Goal: Task Accomplishment & Management: Complete application form

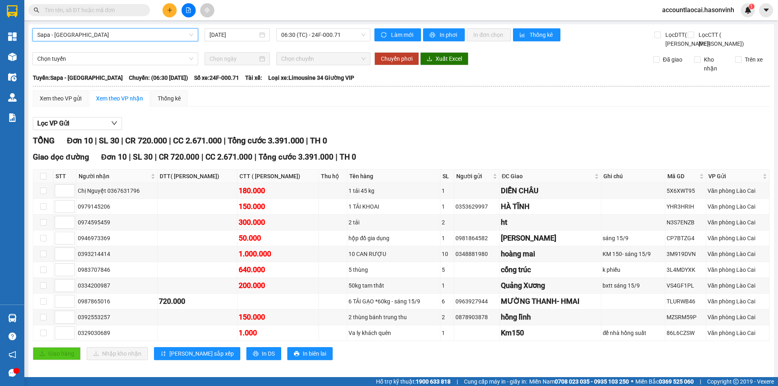
scroll to position [23, 0]
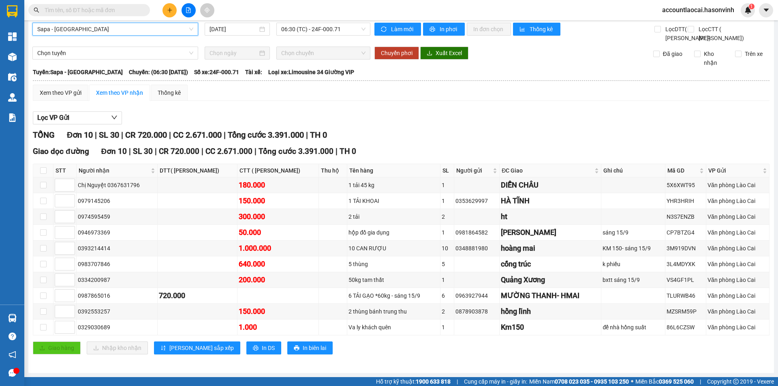
click at [167, 10] on icon "plus" at bounding box center [170, 10] width 6 height 6
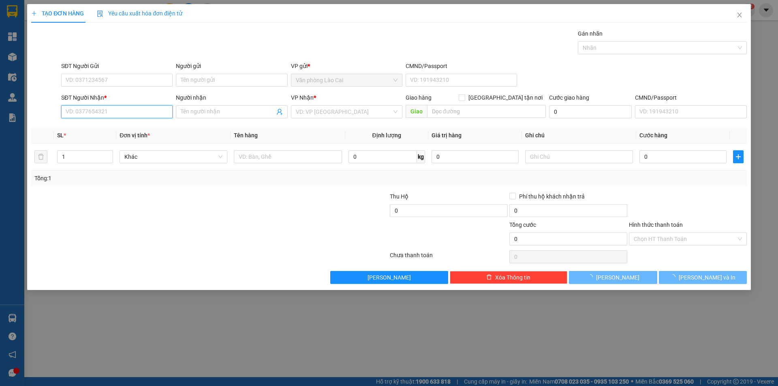
click at [81, 112] on input "SĐT Người Nhận *" at bounding box center [116, 111] width 111 height 13
click at [78, 113] on input "6023" at bounding box center [116, 111] width 111 height 13
click at [66, 109] on input "6023" at bounding box center [116, 111] width 111 height 13
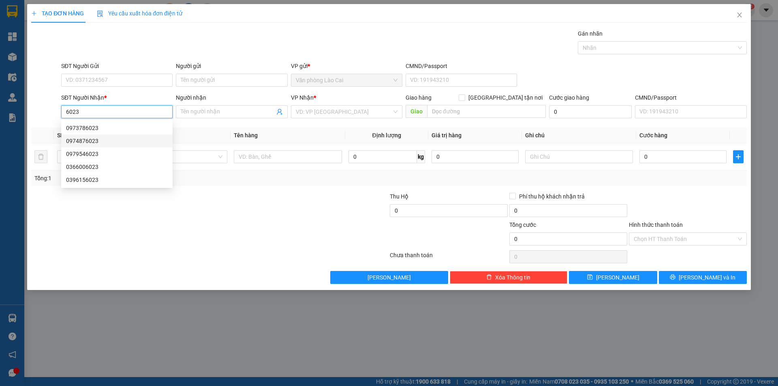
click at [77, 141] on div "0974876023" at bounding box center [117, 141] width 102 height 9
type input "0974876023"
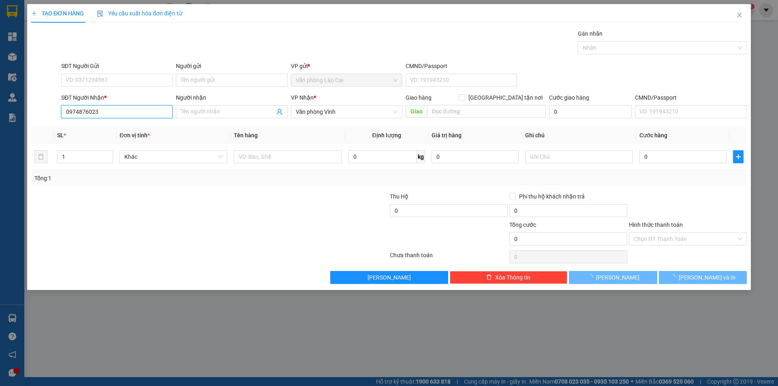
type input "80.000"
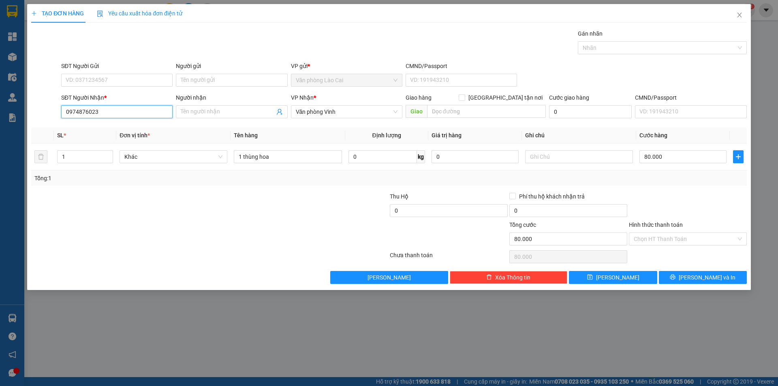
drag, startPoint x: 104, startPoint y: 111, endPoint x: 0, endPoint y: 130, distance: 106.0
click at [0, 130] on div "TẠO ĐƠN HÀNG Yêu cầu xuất hóa đơn điện tử Transit Pickup Surcharge Ids Transit …" at bounding box center [389, 193] width 778 height 386
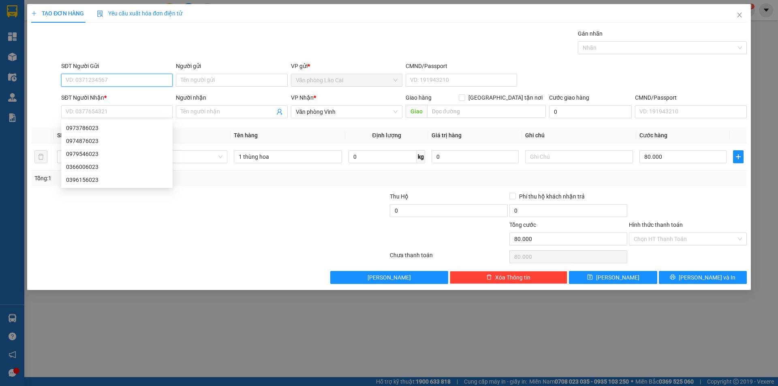
click at [99, 77] on input "SĐT Người Gửi" at bounding box center [116, 80] width 111 height 13
paste input "0974876023"
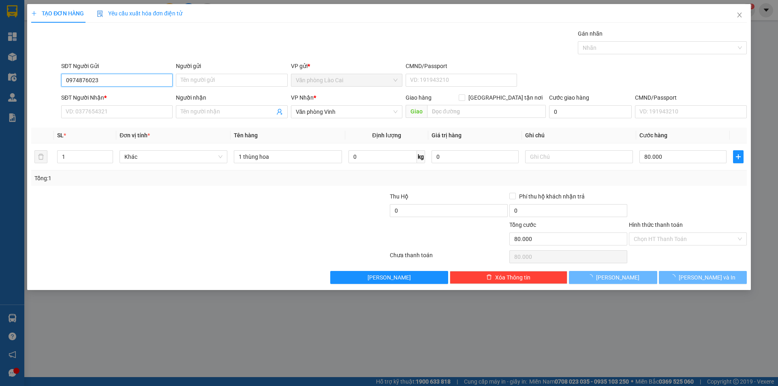
type input "0974876023"
click at [100, 119] on div "SĐT Người Nhận * VD: 0377654321" at bounding box center [116, 107] width 111 height 28
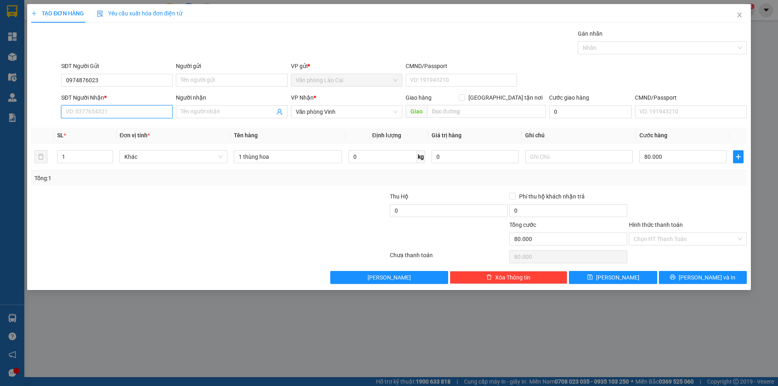
click at [95, 115] on input "SĐT Người Nhận *" at bounding box center [116, 111] width 111 height 13
click at [95, 115] on input "2969" at bounding box center [116, 111] width 111 height 13
drag, startPoint x: 95, startPoint y: 115, endPoint x: 47, endPoint y: 115, distance: 48.6
click at [47, 115] on div "SĐT Người Nhận * 2969 2969 Người nhận Tên người nhận VP Nhận * Văn phòng Vinh G…" at bounding box center [388, 107] width 717 height 28
click at [85, 115] on input "2969" at bounding box center [116, 111] width 111 height 13
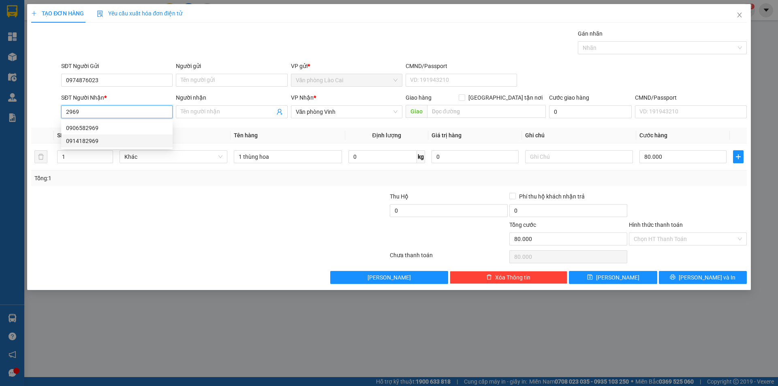
click at [88, 141] on div "0914182969" at bounding box center [117, 141] width 102 height 9
type input "0914182969"
type input "HÀ TĨNH"
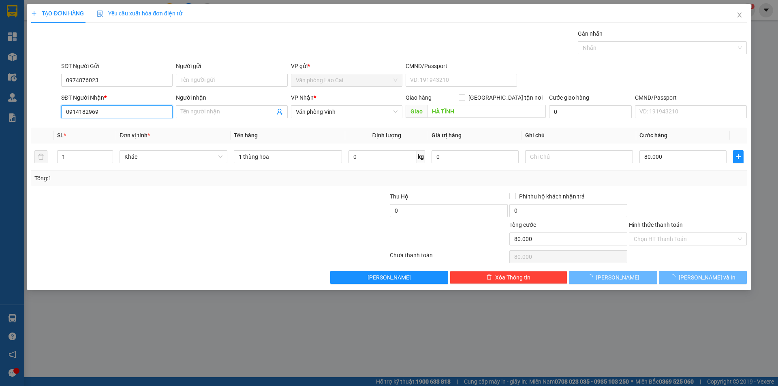
type input "70.000"
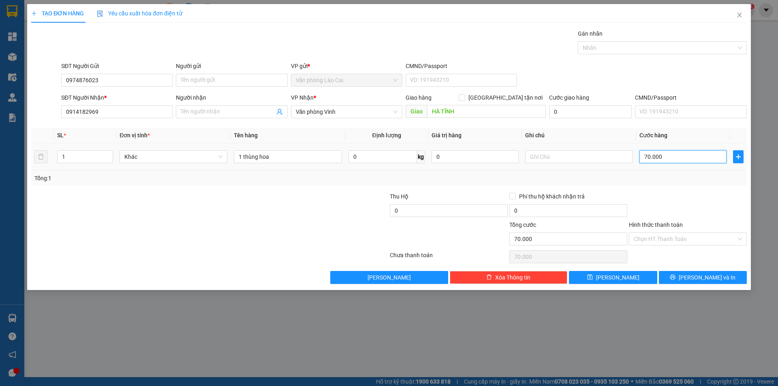
click at [692, 160] on input "70.000" at bounding box center [682, 156] width 87 height 13
type input "1"
type input "12"
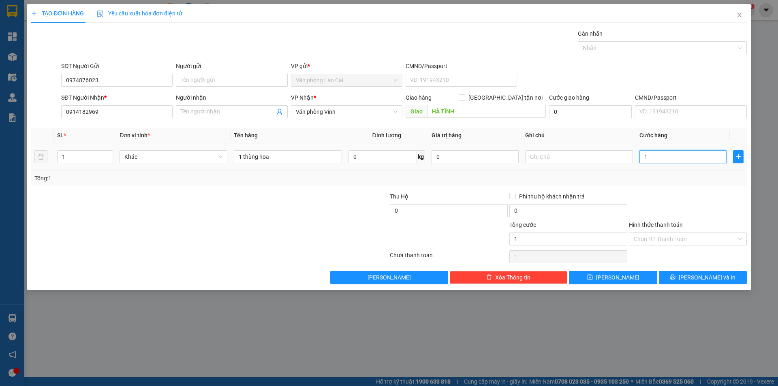
type input "12"
type input "120"
type input "1.200"
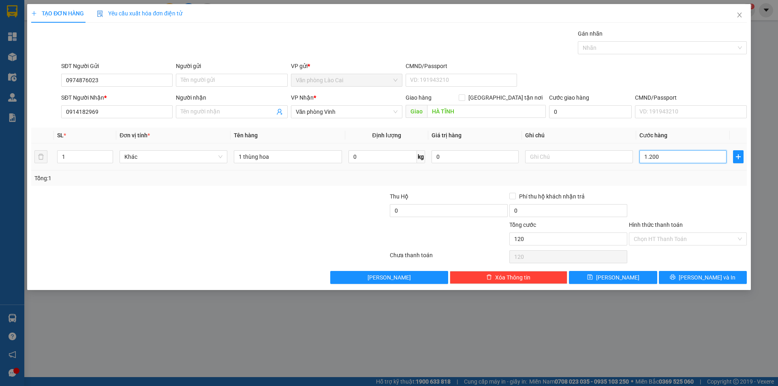
type input "1.200"
type input "12.000"
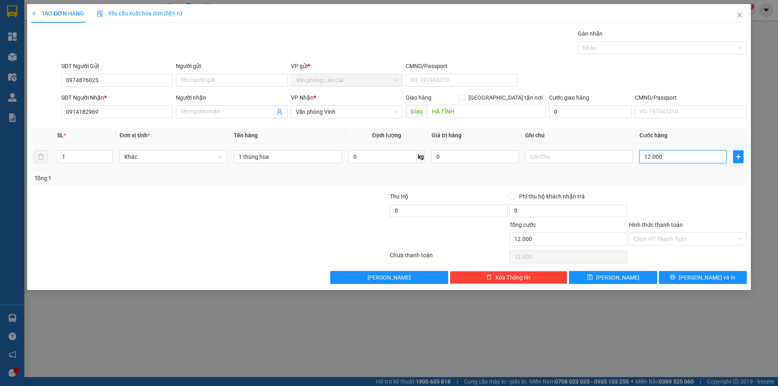
type input "120.000"
click at [619, 277] on span "[PERSON_NAME]" at bounding box center [617, 277] width 43 height 9
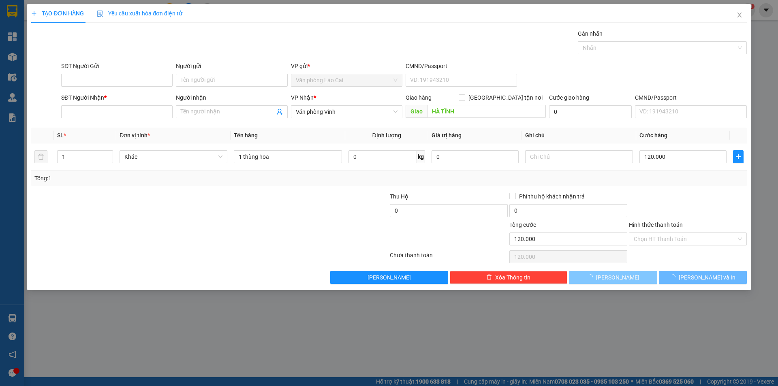
type input "0"
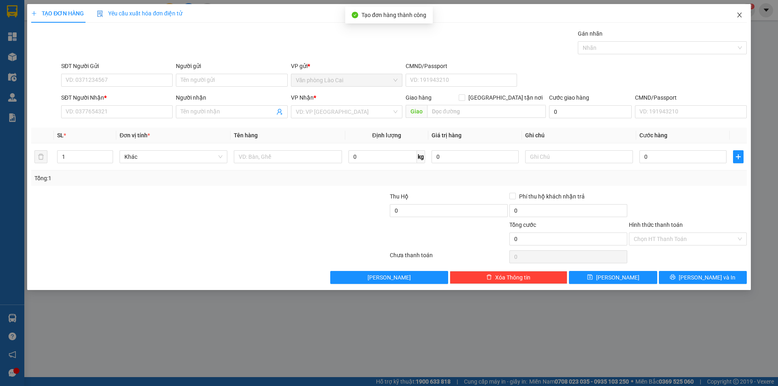
click at [739, 17] on icon "close" at bounding box center [739, 15] width 6 height 6
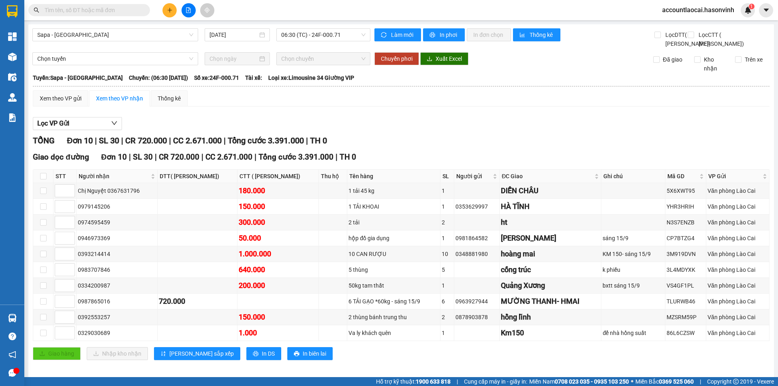
scroll to position [23, 0]
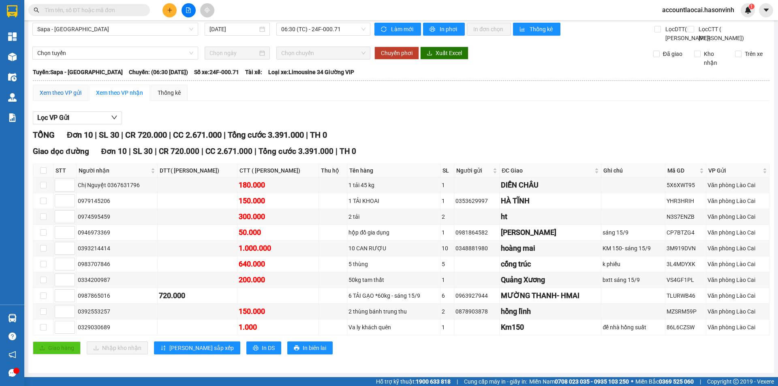
click at [64, 90] on div "Xem theo VP gửi" at bounding box center [61, 92] width 42 height 9
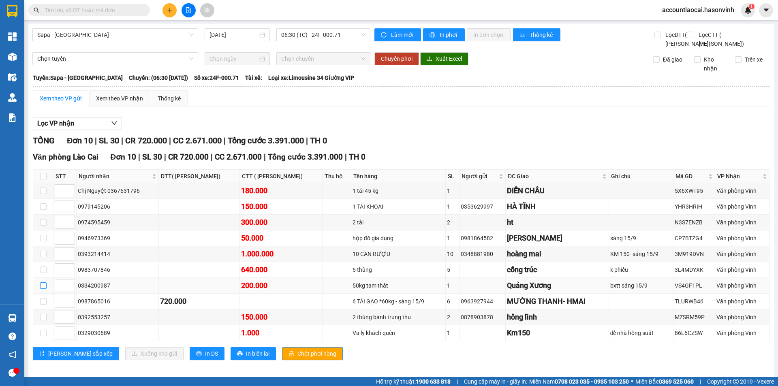
click at [43, 289] on input "checkbox" at bounding box center [43, 285] width 6 height 6
checkbox input "true"
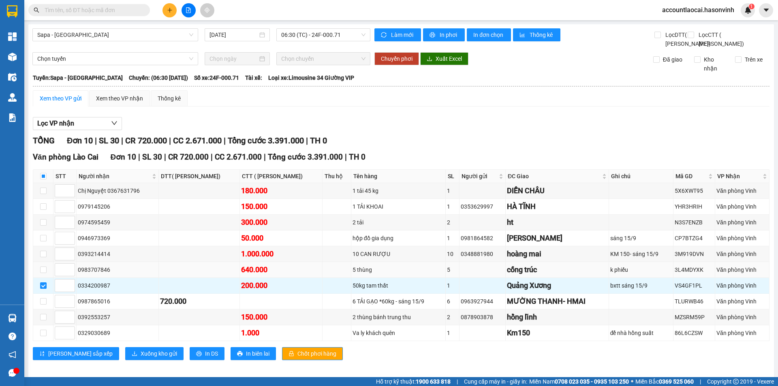
scroll to position [23, 0]
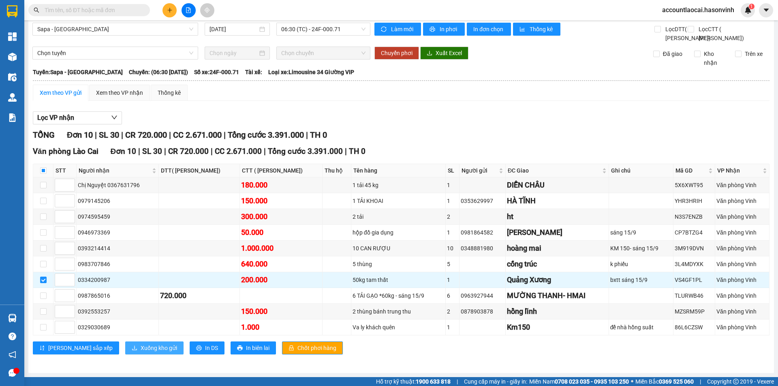
click at [141, 348] on span "Xuống kho gửi" at bounding box center [159, 348] width 36 height 9
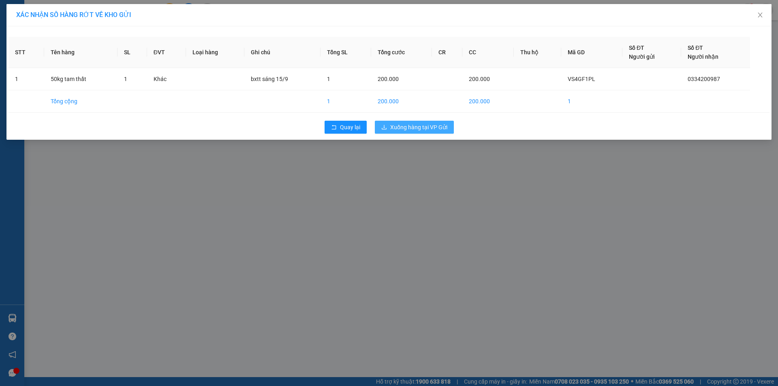
click at [395, 125] on span "Xuống hàng tại VP Gửi" at bounding box center [418, 127] width 57 height 9
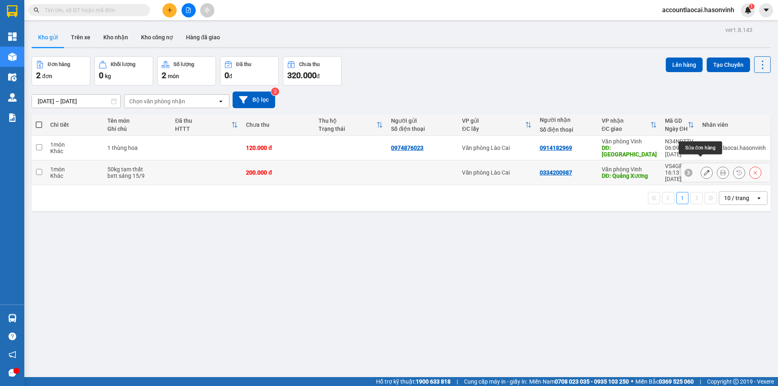
click at [704, 170] on icon at bounding box center [707, 173] width 6 height 6
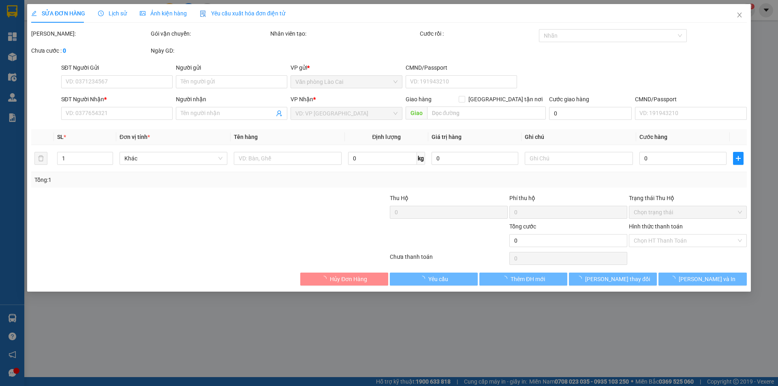
type input "0334200987"
type input "Quảng Xương"
type input "200.000"
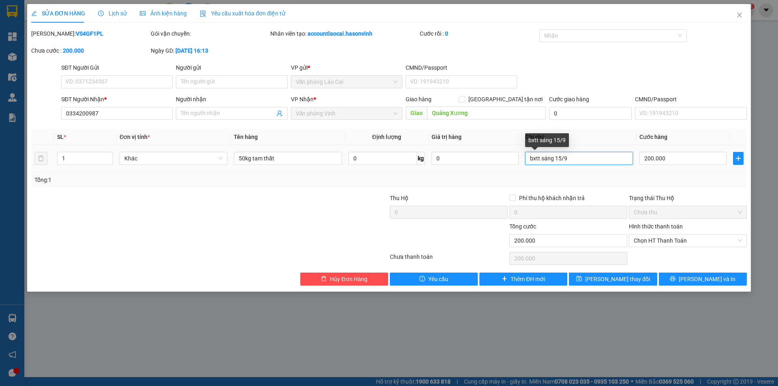
click at [559, 157] on input "bxtt sáng 15/9" at bounding box center [579, 158] width 108 height 13
type input "bxtt sáng 16/9"
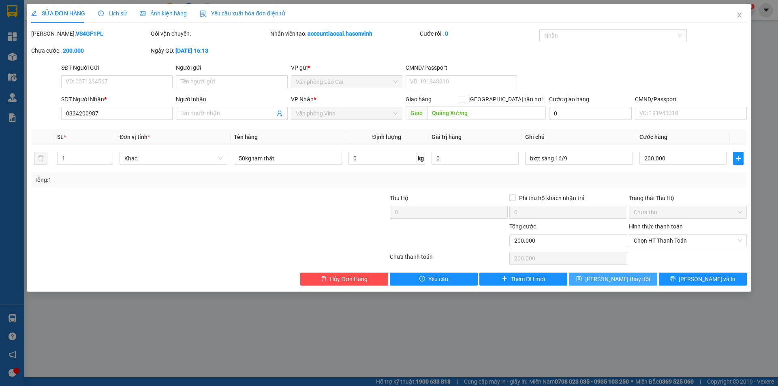
click at [608, 278] on span "[PERSON_NAME] thay đổi" at bounding box center [617, 279] width 65 height 9
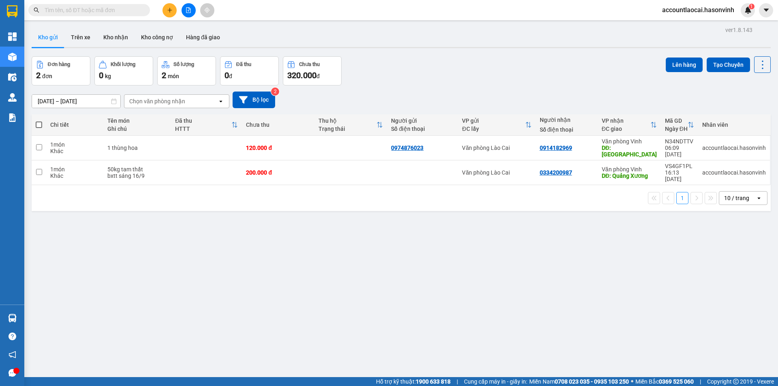
click at [189, 9] on icon "file-add" at bounding box center [189, 10] width 6 height 6
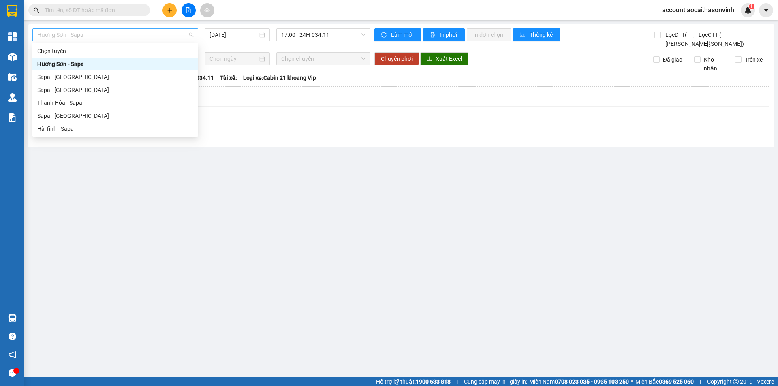
click at [96, 34] on span "Hương Sơn - Sapa" at bounding box center [115, 35] width 156 height 12
click at [62, 113] on div "Sapa - [GEOGRAPHIC_DATA]" at bounding box center [115, 115] width 156 height 9
type input "[DATE]"
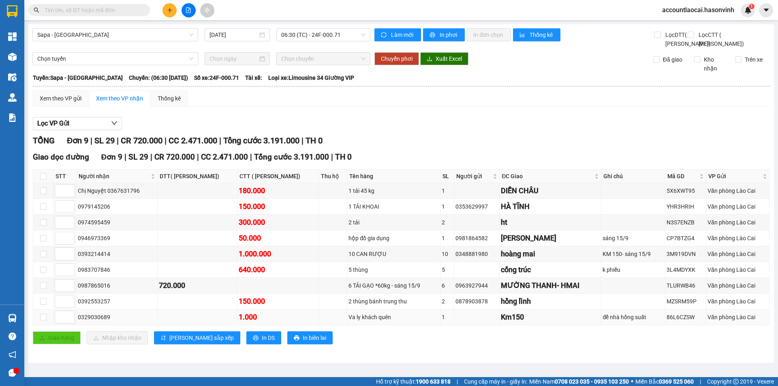
drag, startPoint x: 117, startPoint y: 336, endPoint x: 76, endPoint y: 343, distance: 41.2
click at [76, 325] on tr "0329030689 1.000 Va ly khách quên 1 Km150 để nhà hồng suất 86L6CZSW Văn phòng […" at bounding box center [401, 318] width 736 height 16
copy tr "0329030689"
click at [80, 11] on input "text" at bounding box center [93, 10] width 96 height 9
paste input "0329030689"
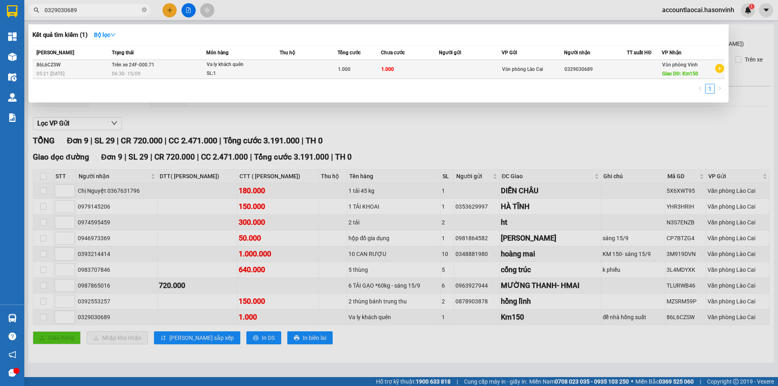
type input "0329030689"
click at [450, 70] on td at bounding box center [470, 69] width 63 height 19
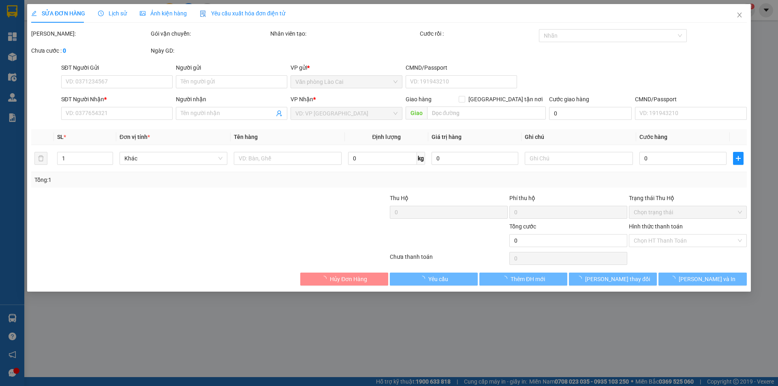
type input "0329030689"
type input "Km150"
type input "1.000"
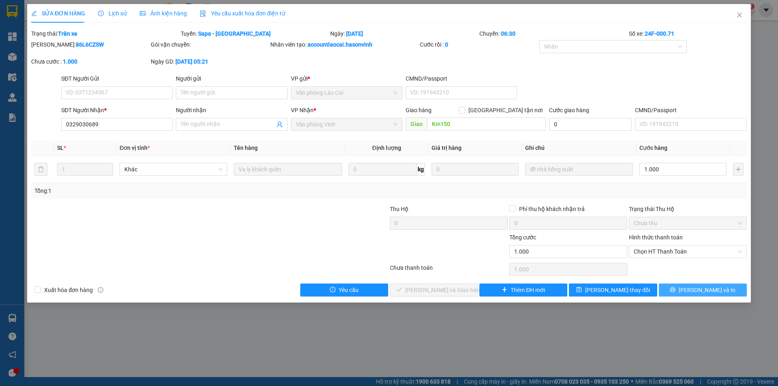
click at [705, 286] on span "[PERSON_NAME] và In" at bounding box center [707, 290] width 57 height 9
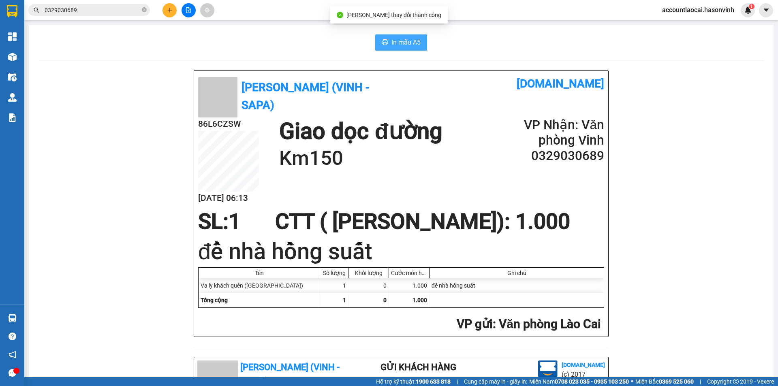
click at [383, 47] on button "In mẫu A5" at bounding box center [401, 42] width 52 height 16
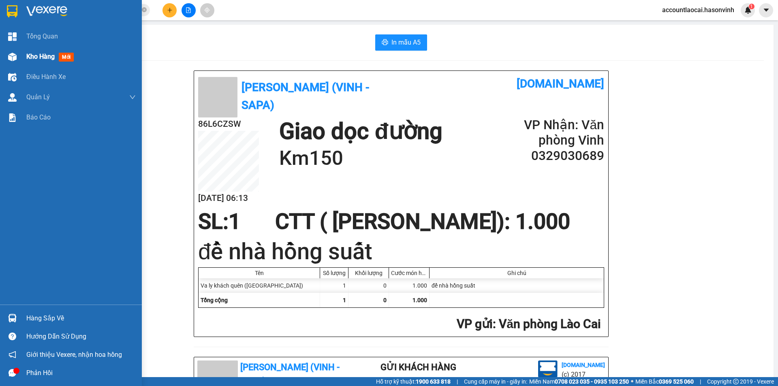
click at [34, 52] on div "Kho hàng mới" at bounding box center [51, 56] width 51 height 10
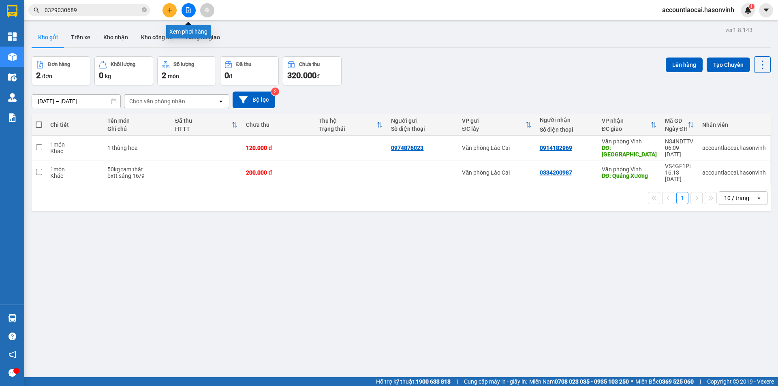
click at [187, 11] on icon "file-add" at bounding box center [189, 10] width 6 height 6
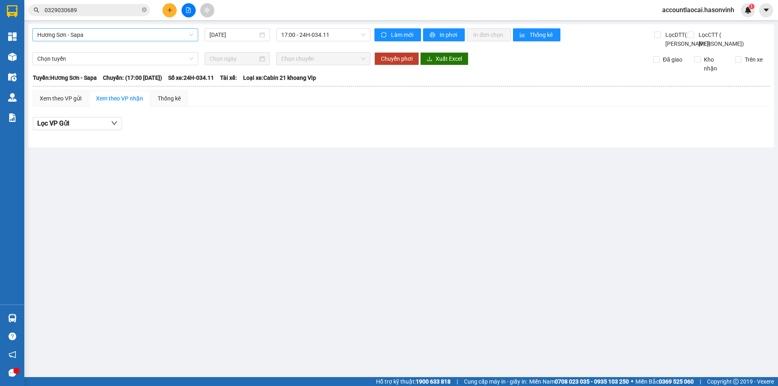
click at [102, 35] on span "Hương Sơn - Sapa" at bounding box center [115, 35] width 156 height 12
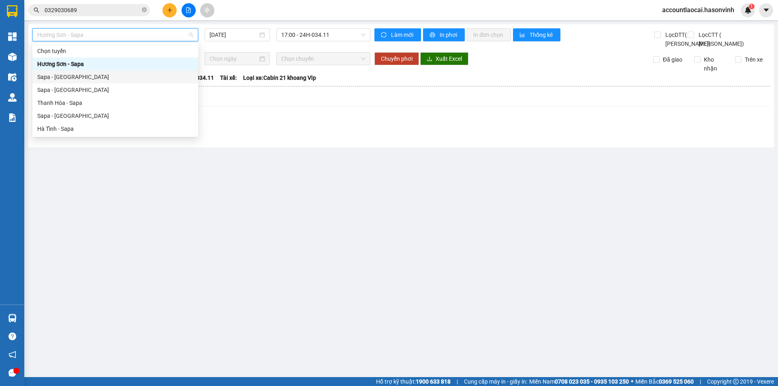
click at [65, 77] on div "Sapa - [GEOGRAPHIC_DATA]" at bounding box center [115, 77] width 156 height 9
type input "[DATE]"
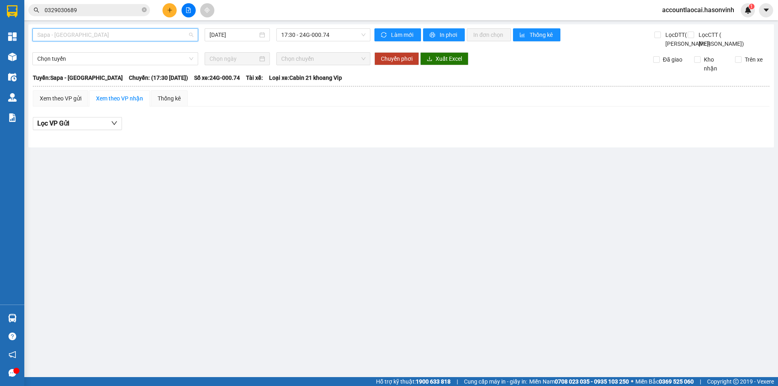
click at [85, 36] on span "Sapa - [GEOGRAPHIC_DATA]" at bounding box center [115, 35] width 156 height 12
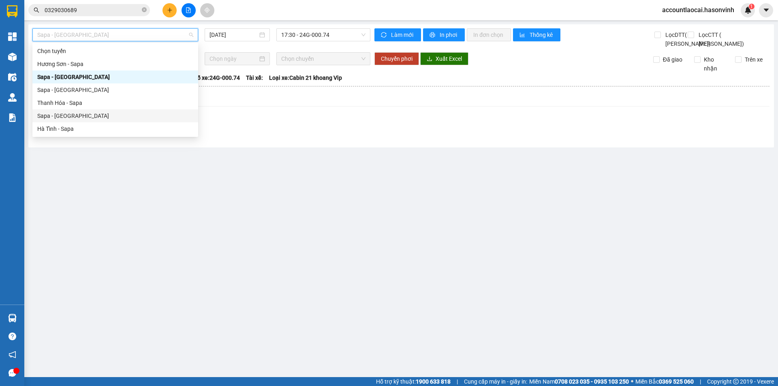
click at [62, 117] on div "Sapa - [GEOGRAPHIC_DATA]" at bounding box center [115, 115] width 156 height 9
type input "[DATE]"
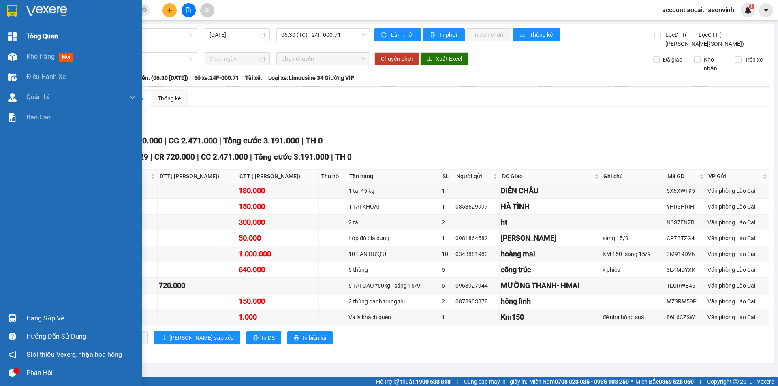
click at [15, 40] on img at bounding box center [12, 36] width 9 height 9
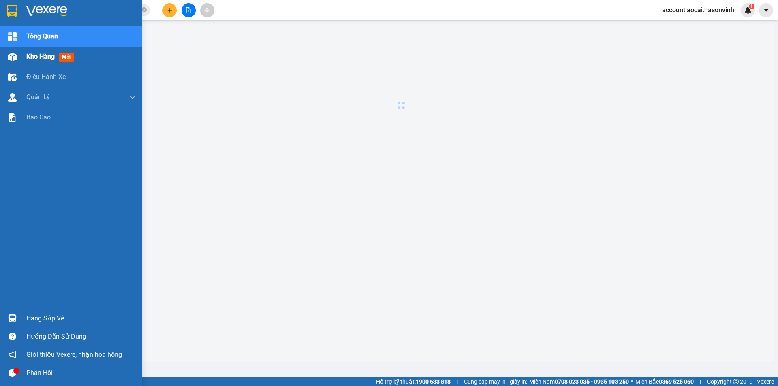
click at [35, 59] on span "Kho hàng" at bounding box center [40, 57] width 28 height 8
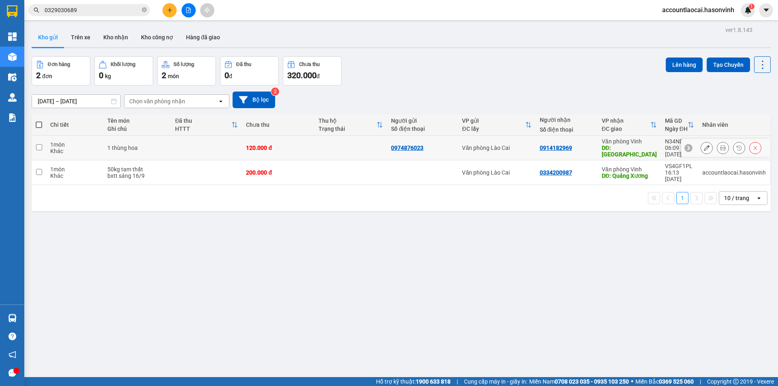
click at [39, 144] on input "checkbox" at bounding box center [39, 147] width 6 height 6
checkbox input "true"
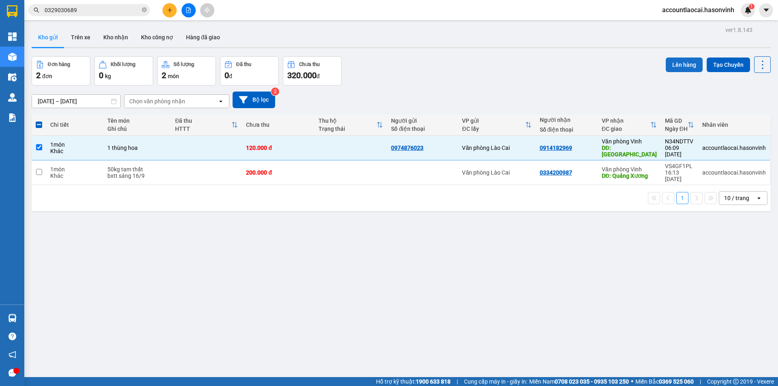
click at [672, 64] on button "Lên hàng" at bounding box center [684, 65] width 37 height 15
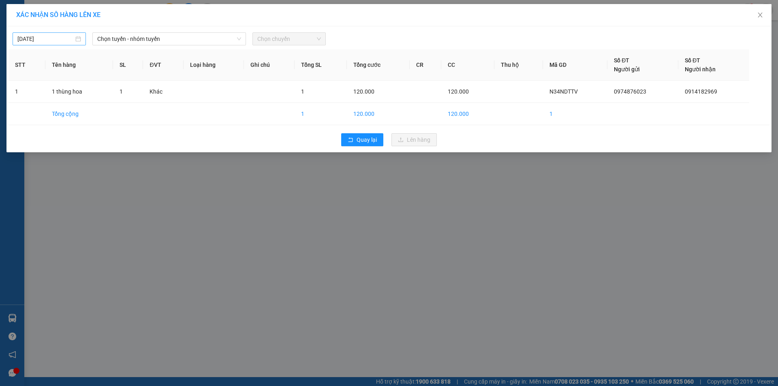
click at [41, 36] on input "[DATE]" at bounding box center [45, 38] width 56 height 9
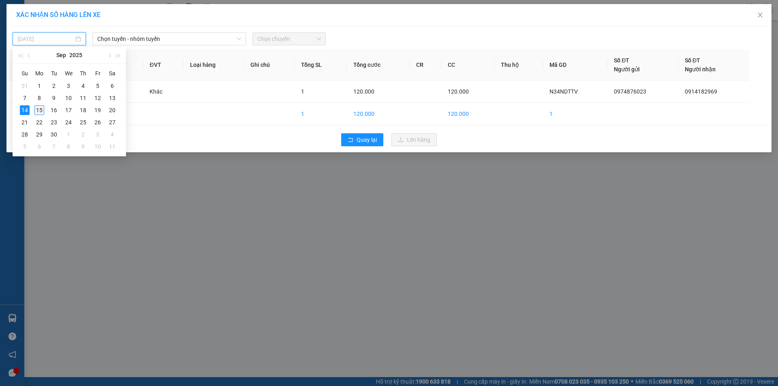
click at [42, 109] on div "15" at bounding box center [39, 110] width 10 height 10
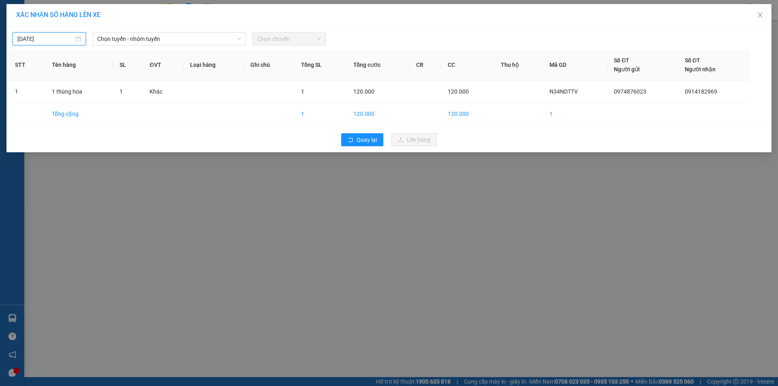
type input "[DATE]"
click at [187, 37] on span "Chọn tuyến - nhóm tuyến" at bounding box center [169, 39] width 144 height 12
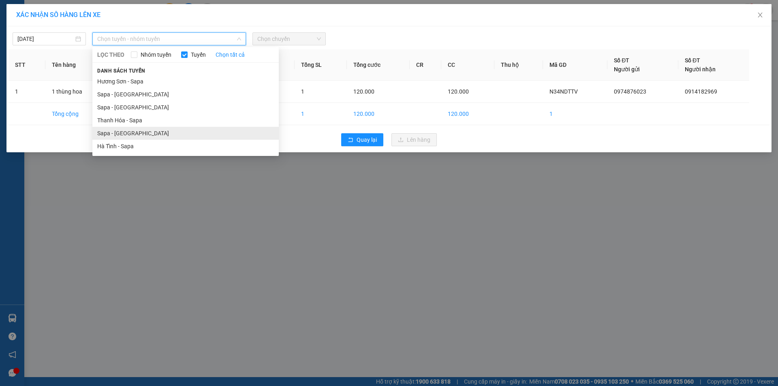
click at [122, 132] on li "Sapa - [GEOGRAPHIC_DATA]" at bounding box center [185, 133] width 186 height 13
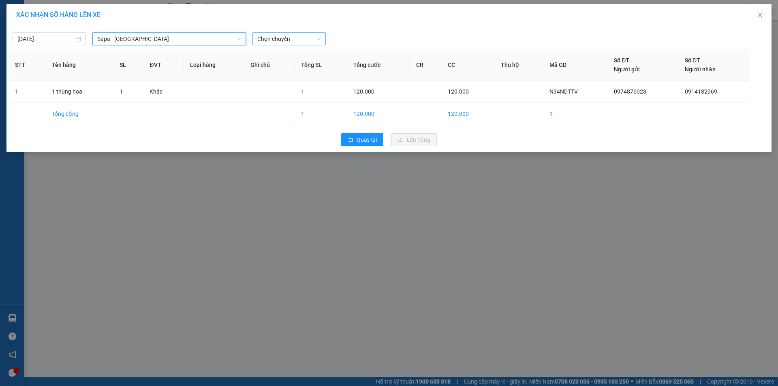
click at [266, 43] on span "Chọn chuyến" at bounding box center [289, 39] width 64 height 12
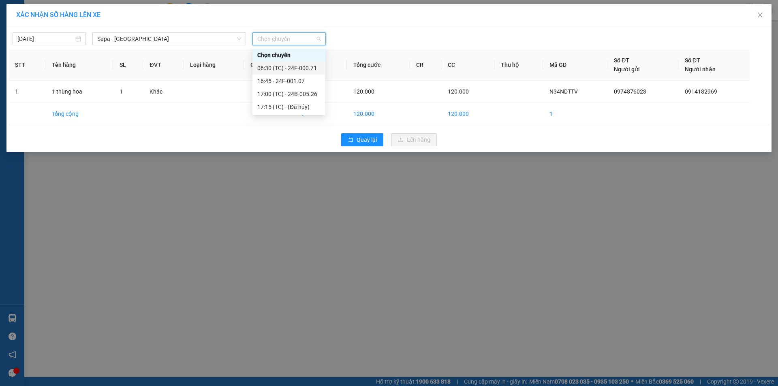
click at [285, 66] on div "06:30 (TC) - 24F-000.71" at bounding box center [288, 68] width 63 height 9
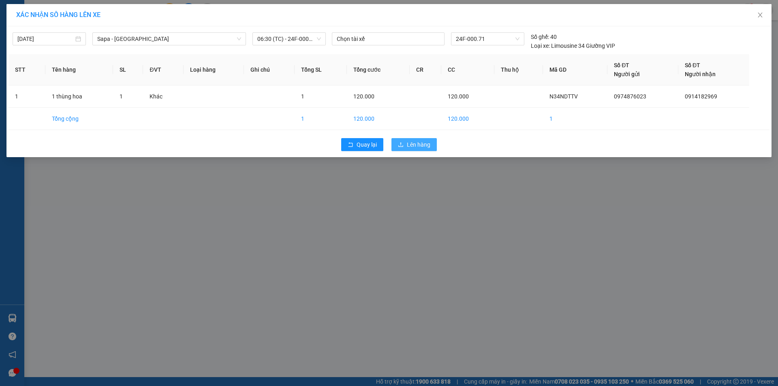
click at [418, 145] on span "Lên hàng" at bounding box center [418, 144] width 23 height 9
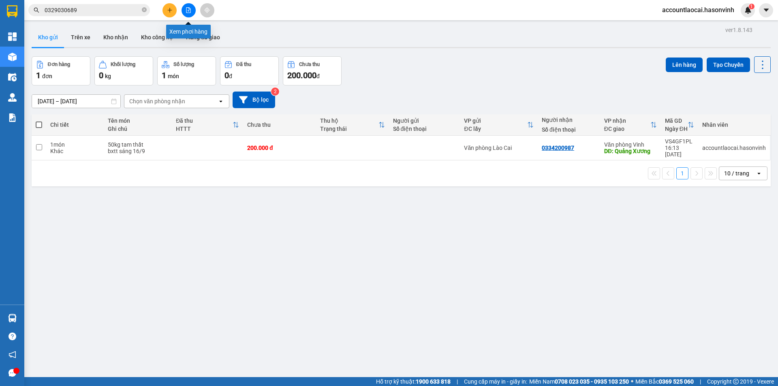
click at [190, 9] on icon "file-add" at bounding box center [188, 10] width 4 height 6
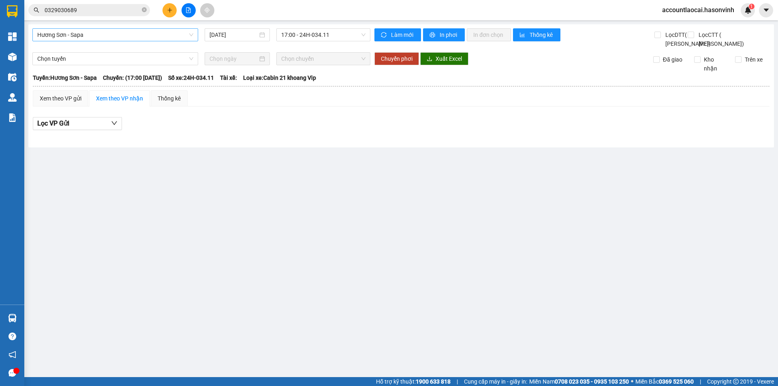
click at [107, 38] on span "Hương Sơn - Sapa" at bounding box center [115, 35] width 156 height 12
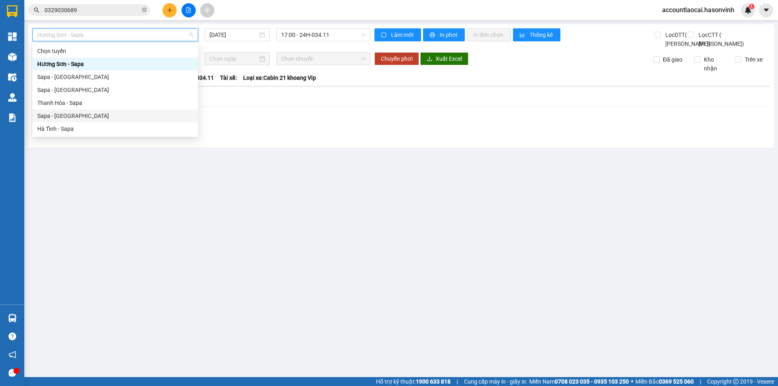
click at [74, 115] on div "Sapa - [GEOGRAPHIC_DATA]" at bounding box center [115, 115] width 156 height 9
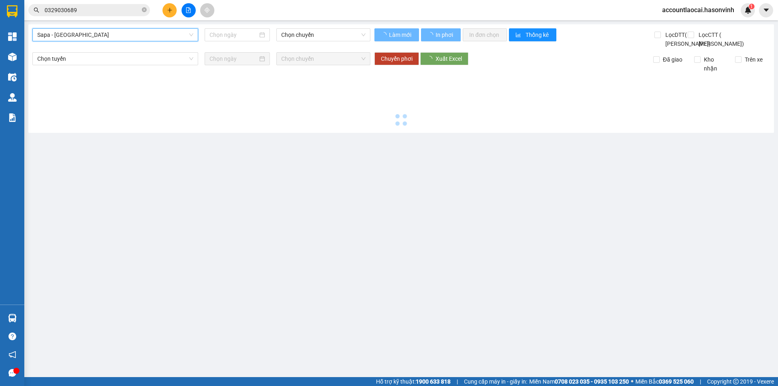
type input "[DATE]"
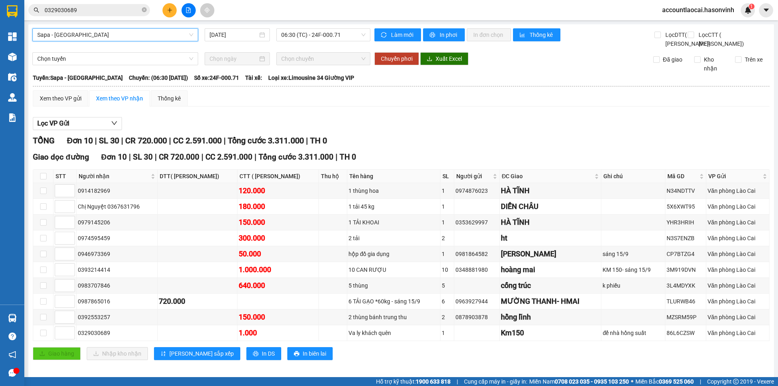
scroll to position [23, 0]
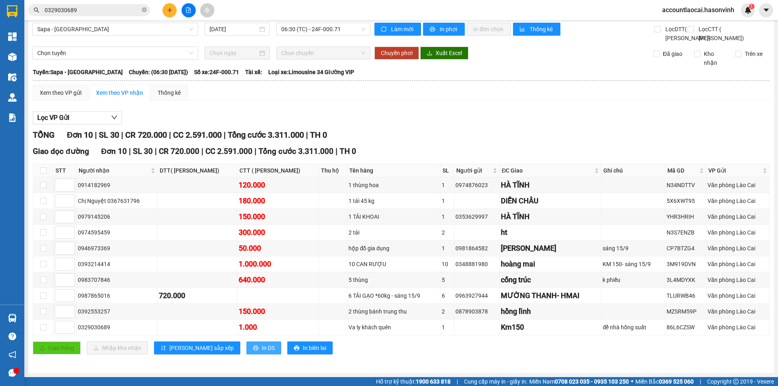
click at [262, 348] on span "In DS" at bounding box center [268, 348] width 13 height 9
click at [167, 13] on button at bounding box center [169, 10] width 14 height 14
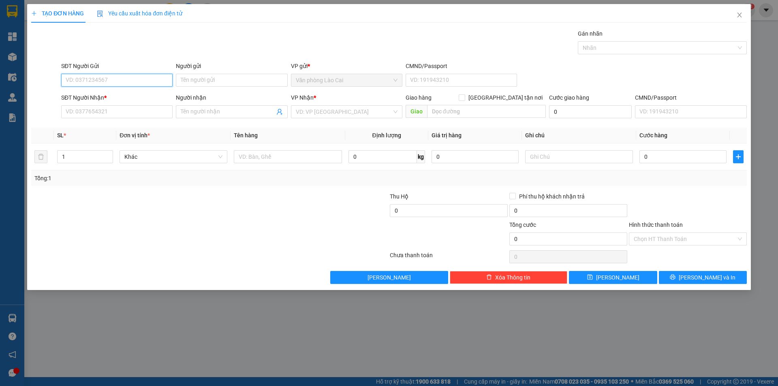
click at [98, 82] on input "SĐT Người Gửi" at bounding box center [116, 80] width 111 height 13
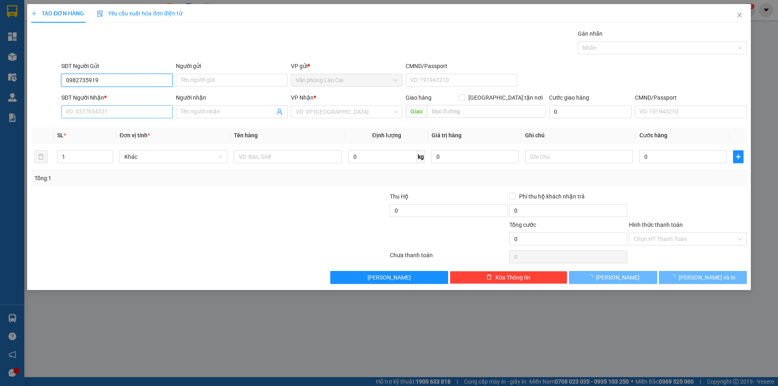
type input "0982735919"
click at [97, 112] on input "SĐT Người Nhận *" at bounding box center [116, 111] width 111 height 13
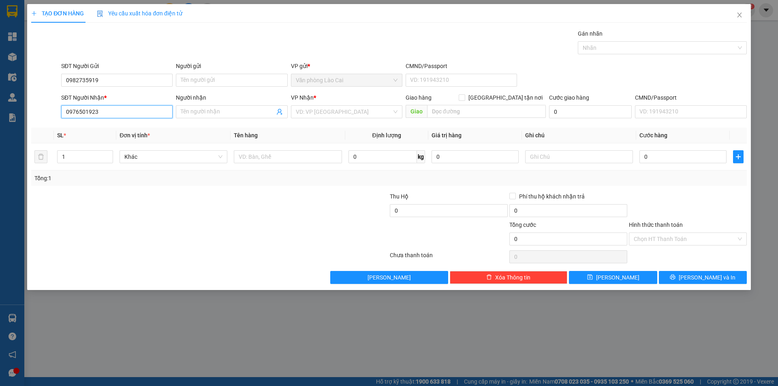
click at [120, 113] on input "0976501923" at bounding box center [116, 111] width 111 height 13
type input "0976501923"
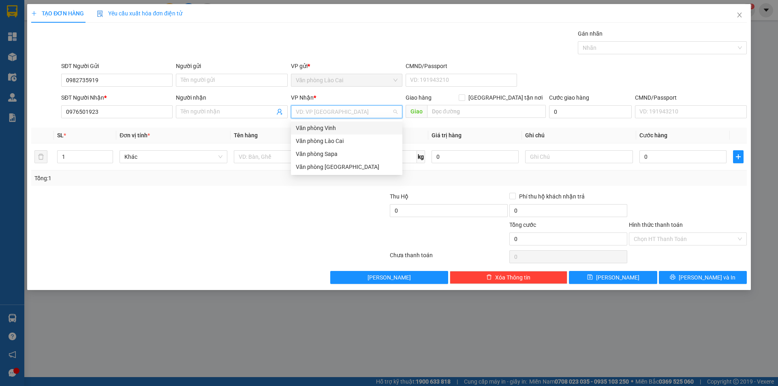
click at [313, 111] on input "search" at bounding box center [344, 112] width 96 height 12
click at [318, 130] on div "Văn phòng Vinh" at bounding box center [347, 128] width 102 height 9
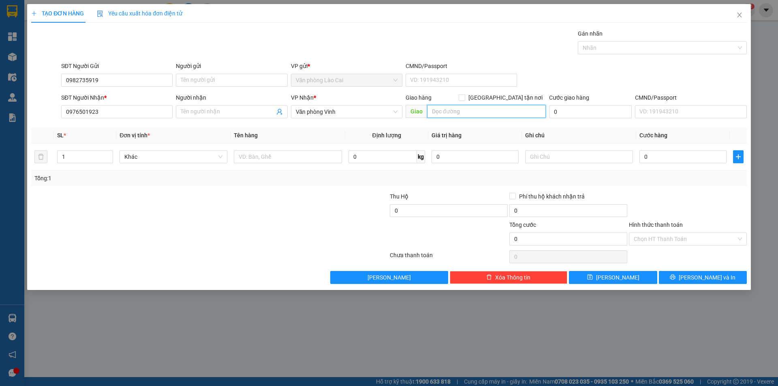
click at [439, 112] on input "text" at bounding box center [486, 111] width 119 height 13
type input "ngã 4 voi"
click at [252, 157] on input "text" at bounding box center [288, 156] width 108 height 13
type input "hộp cây giống"
click at [674, 157] on input "0" at bounding box center [682, 156] width 87 height 13
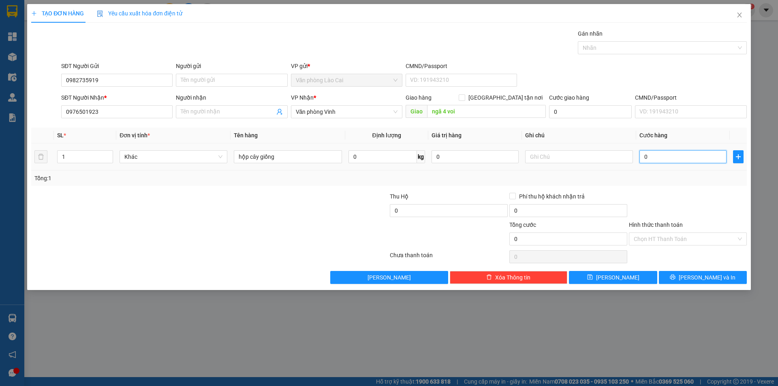
type input "5"
type input "50"
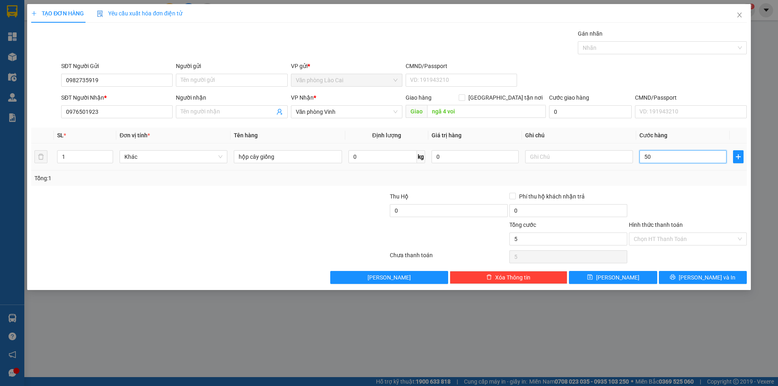
type input "50"
type input "500"
type input "5.000"
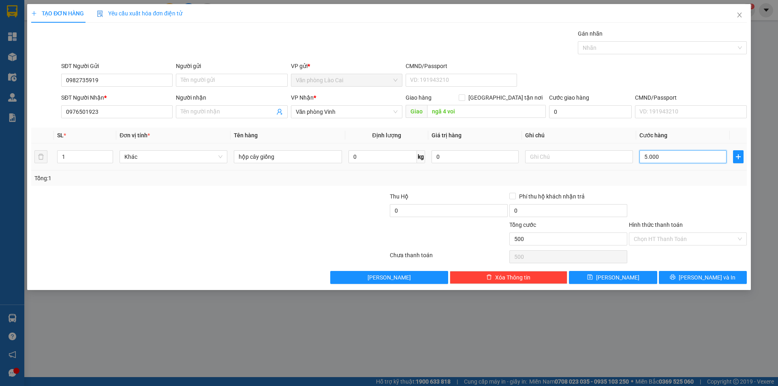
type input "5.000"
type input "50.000"
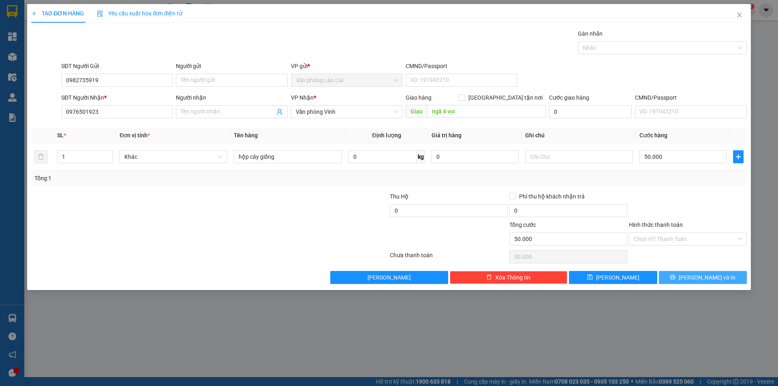
click at [709, 278] on span "[PERSON_NAME] và In" at bounding box center [707, 277] width 57 height 9
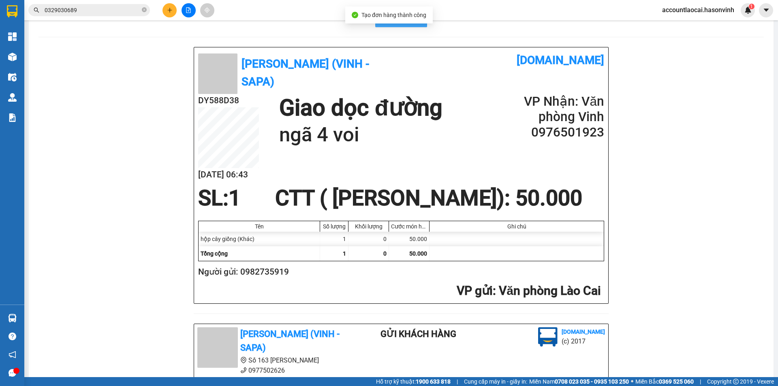
click at [407, 24] on span "In mẫu A5" at bounding box center [405, 19] width 29 height 10
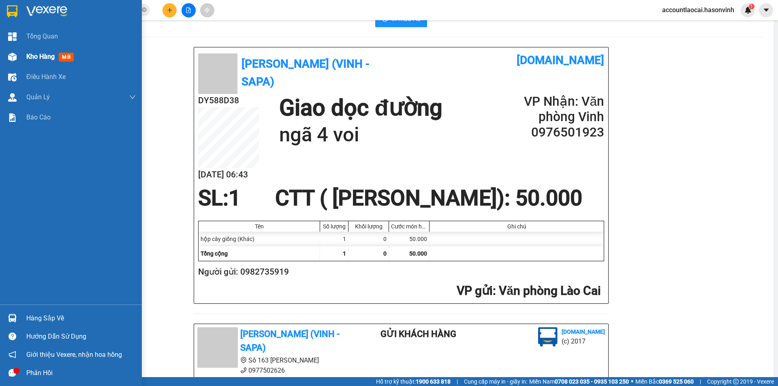
click at [47, 54] on span "Kho hàng" at bounding box center [40, 57] width 28 height 8
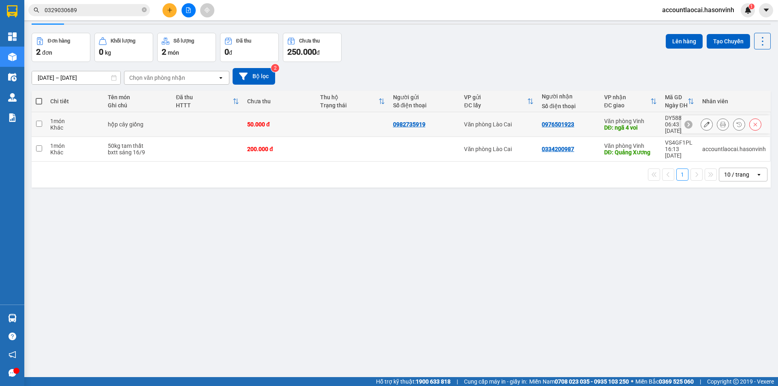
click at [41, 127] on input "checkbox" at bounding box center [39, 124] width 6 height 6
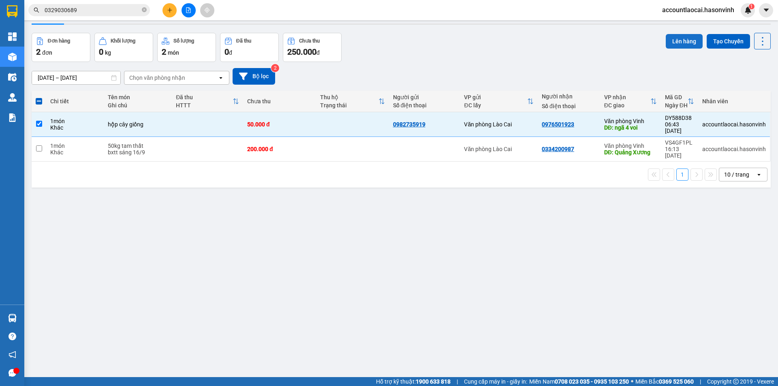
click at [672, 49] on button "Lên hàng" at bounding box center [684, 41] width 37 height 15
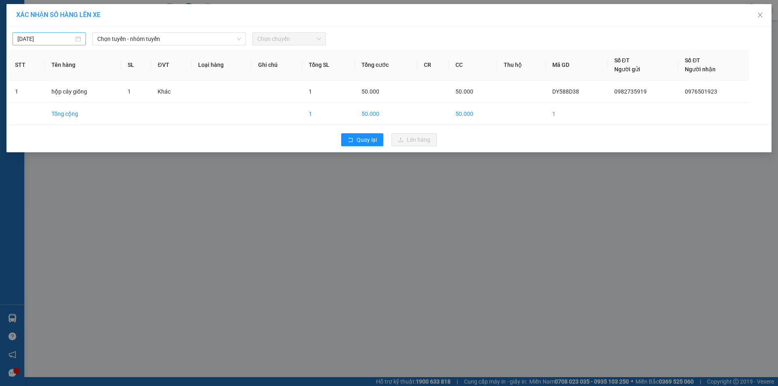
click at [52, 38] on input "[DATE]" at bounding box center [45, 38] width 56 height 9
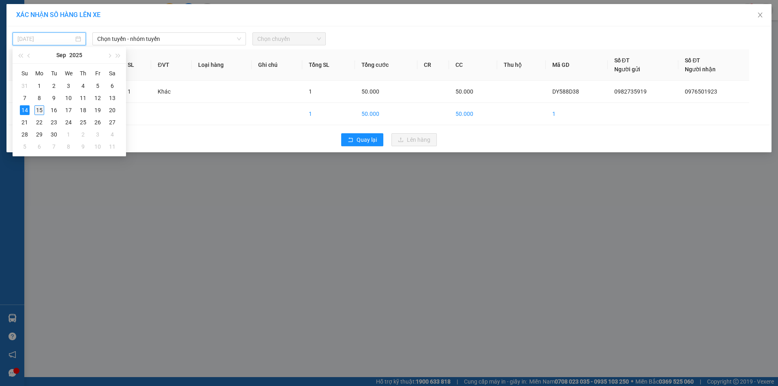
click at [38, 112] on div "15" at bounding box center [39, 110] width 10 height 10
type input "[DATE]"
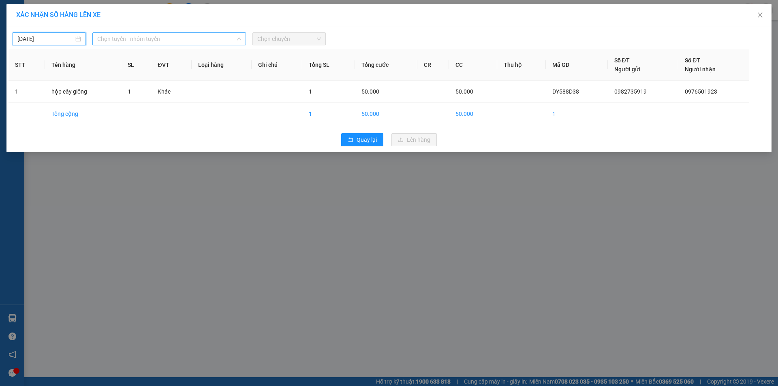
click at [185, 38] on span "Chọn tuyến - nhóm tuyến" at bounding box center [169, 39] width 144 height 12
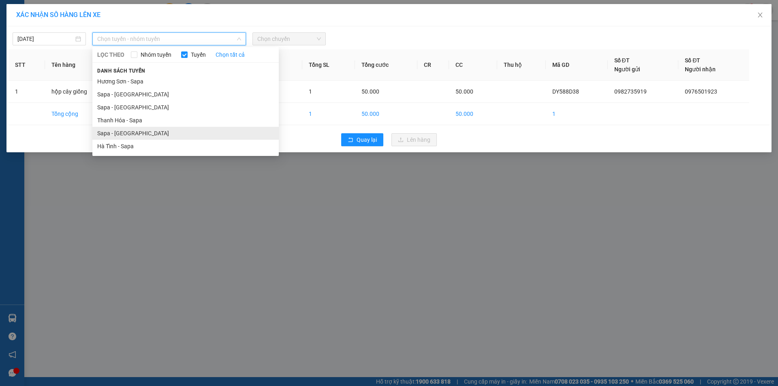
click at [115, 135] on li "Sapa - [GEOGRAPHIC_DATA]" at bounding box center [185, 133] width 186 height 13
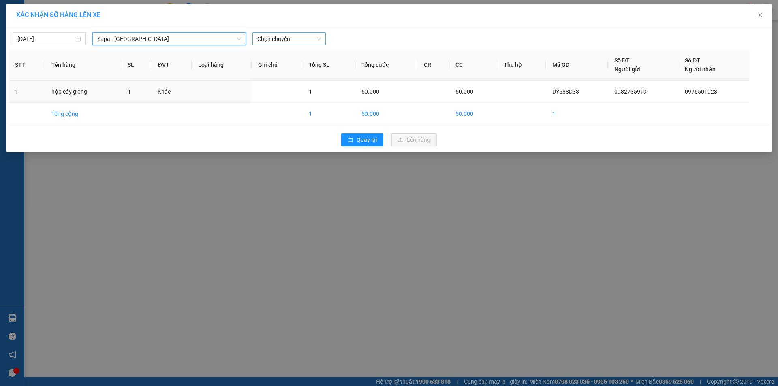
click at [293, 39] on span "Chọn chuyến" at bounding box center [289, 39] width 64 height 12
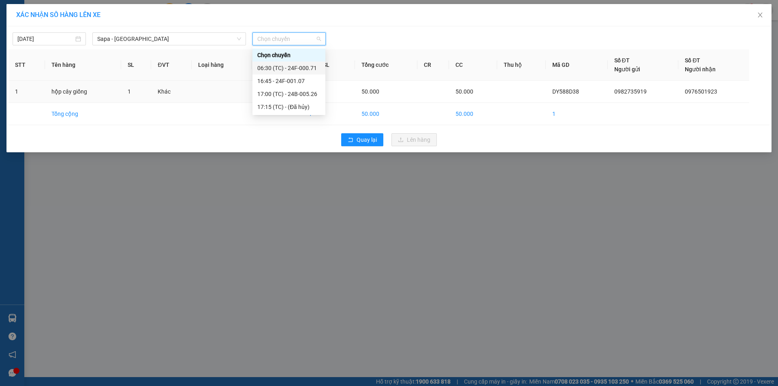
click at [293, 70] on div "06:30 (TC) - 24F-000.71" at bounding box center [288, 68] width 63 height 9
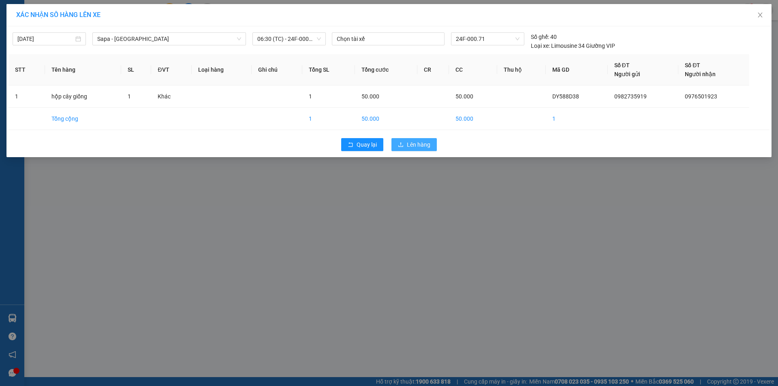
click at [408, 145] on span "Lên hàng" at bounding box center [418, 144] width 23 height 9
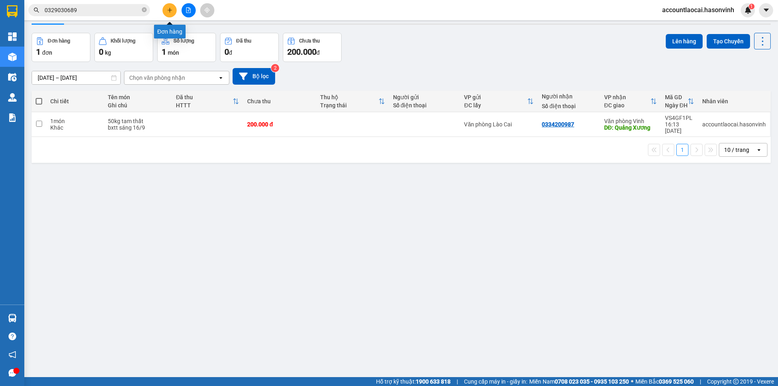
click at [171, 9] on icon "plus" at bounding box center [170, 10] width 6 height 6
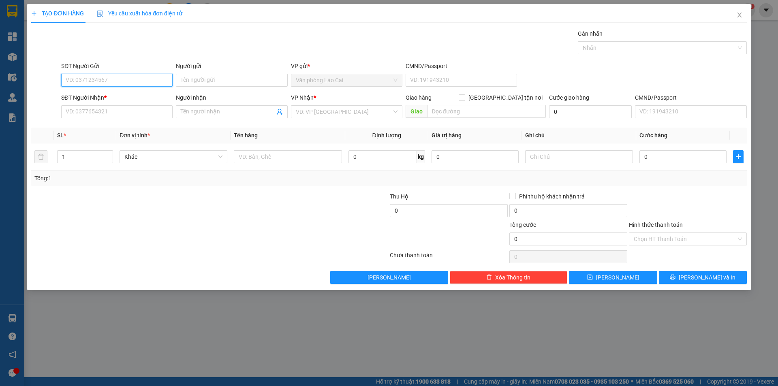
click at [94, 79] on input "SĐT Người Gửi" at bounding box center [116, 80] width 111 height 13
type input "0968848986"
click at [83, 94] on div "0968848986" at bounding box center [117, 96] width 102 height 9
type input "0918148154"
type input "bỉm sơn"
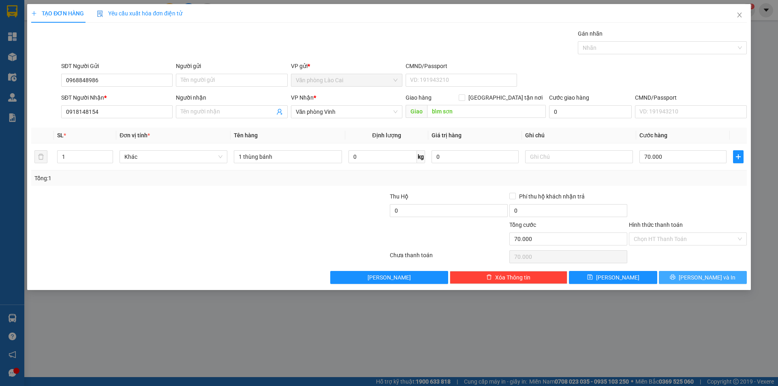
click at [713, 277] on span "[PERSON_NAME] và In" at bounding box center [707, 277] width 57 height 9
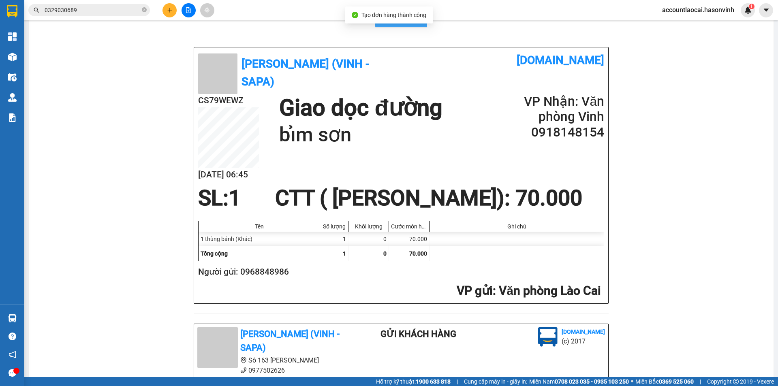
click at [399, 27] on button "In mẫu A5" at bounding box center [401, 19] width 52 height 16
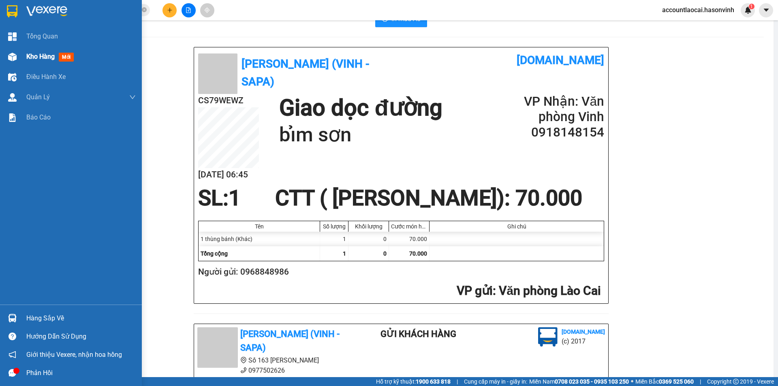
click at [38, 56] on span "Kho hàng" at bounding box center [40, 57] width 28 height 8
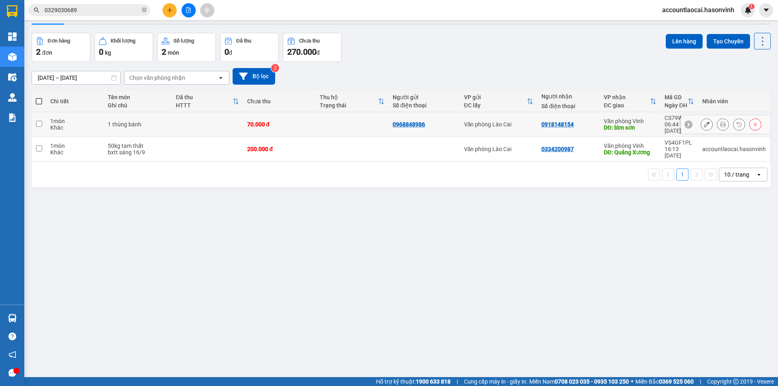
click at [38, 127] on input "checkbox" at bounding box center [39, 124] width 6 height 6
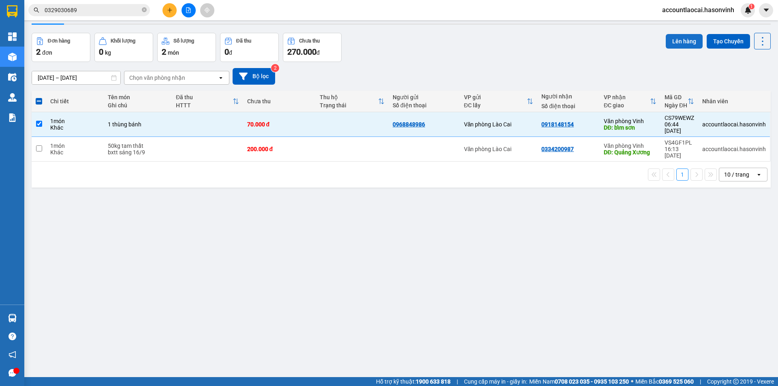
click at [672, 49] on button "Lên hàng" at bounding box center [684, 41] width 37 height 15
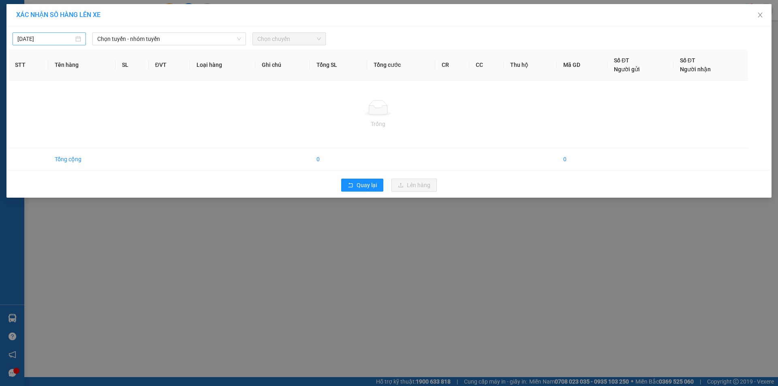
click at [46, 39] on input "[DATE]" at bounding box center [45, 38] width 56 height 9
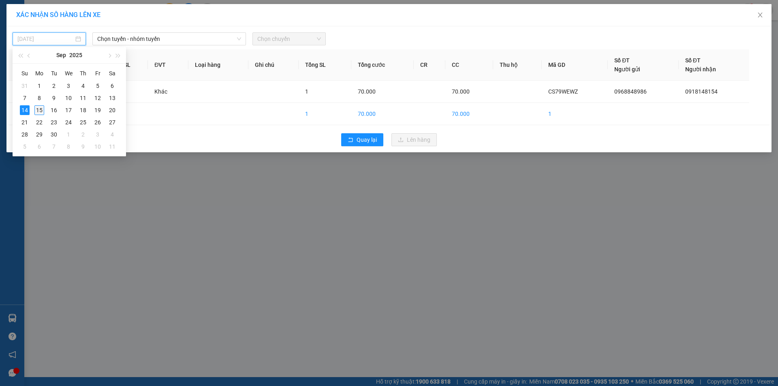
click at [41, 109] on div "15" at bounding box center [39, 110] width 10 height 10
type input "[DATE]"
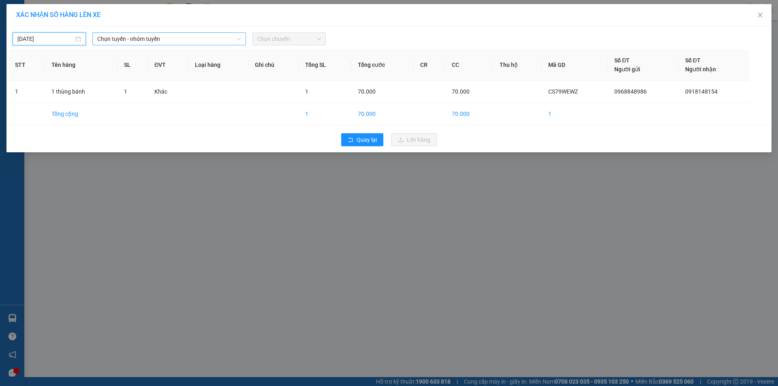
click at [200, 38] on span "Chọn tuyến - nhóm tuyến" at bounding box center [169, 39] width 144 height 12
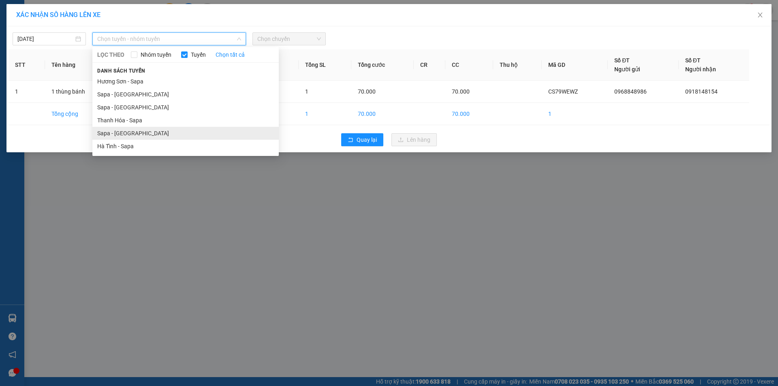
click at [117, 134] on li "Sapa - [GEOGRAPHIC_DATA]" at bounding box center [185, 133] width 186 height 13
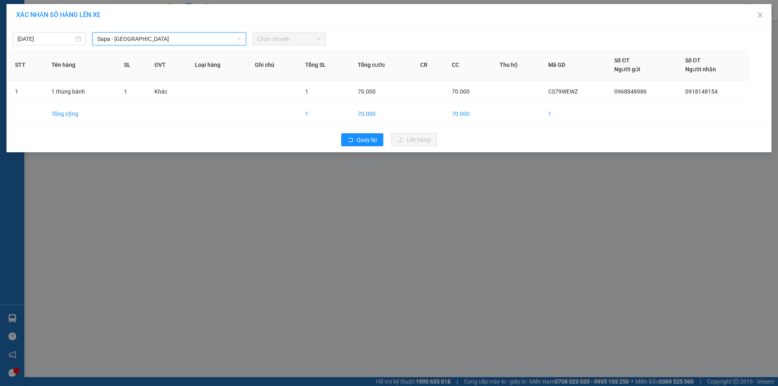
click at [286, 41] on span "Chọn chuyến" at bounding box center [289, 39] width 64 height 12
click at [305, 34] on span "Chọn chuyến" at bounding box center [289, 39] width 64 height 12
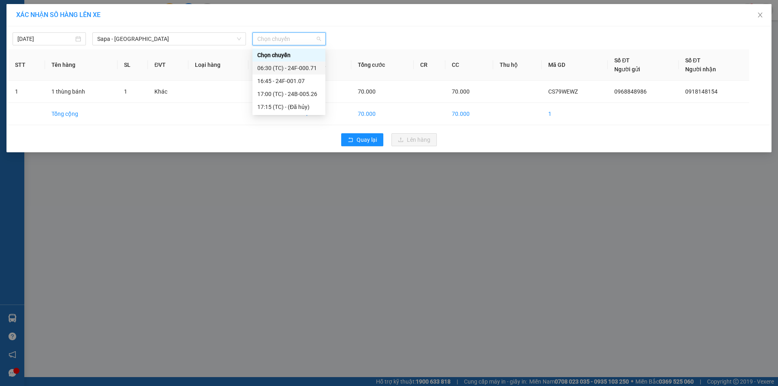
click at [301, 68] on div "06:30 (TC) - 24F-000.71" at bounding box center [288, 68] width 63 height 9
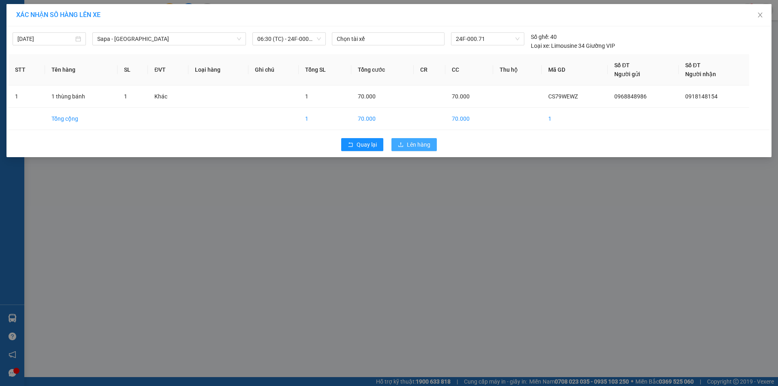
click at [409, 145] on span "Lên hàng" at bounding box center [418, 144] width 23 height 9
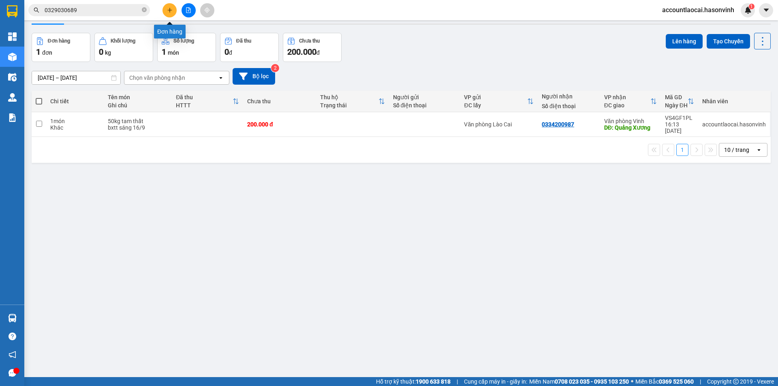
click at [171, 9] on icon "plus" at bounding box center [170, 10] width 6 height 6
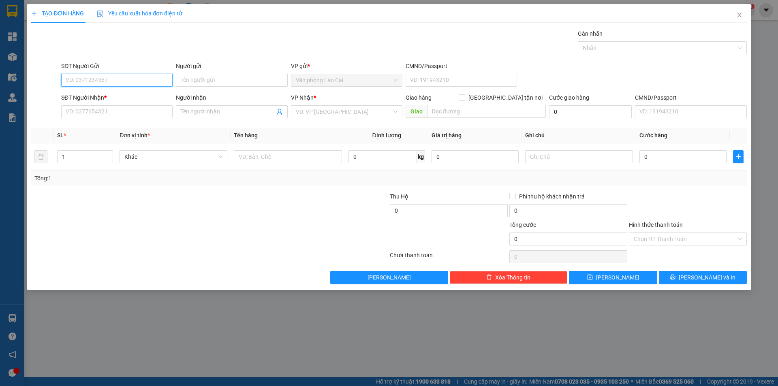
click at [121, 78] on input "SĐT Người Gửi" at bounding box center [116, 80] width 111 height 13
click at [737, 15] on icon "close" at bounding box center [739, 15] width 6 height 6
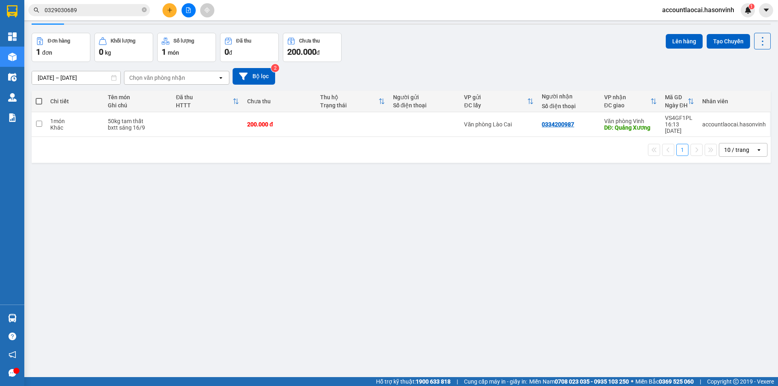
click at [184, 10] on button at bounding box center [188, 10] width 14 height 14
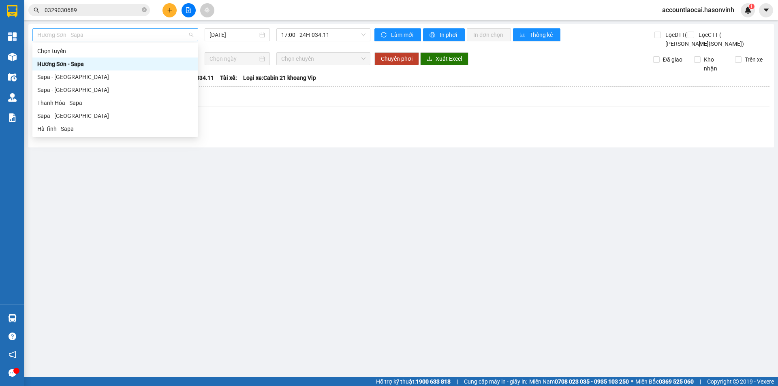
click at [105, 34] on span "Hương Sơn - Sapa" at bounding box center [115, 35] width 156 height 12
click at [73, 115] on div "Sapa - [GEOGRAPHIC_DATA]" at bounding box center [115, 115] width 156 height 9
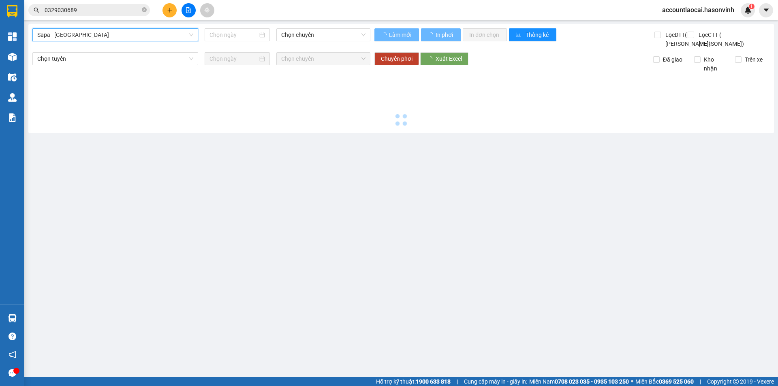
type input "[DATE]"
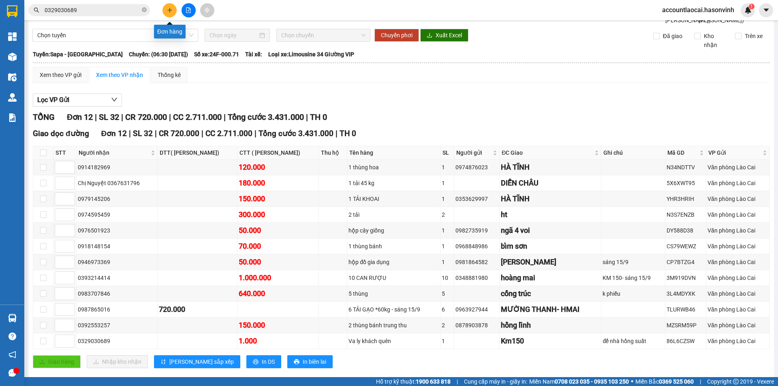
click at [168, 6] on button at bounding box center [169, 10] width 14 height 14
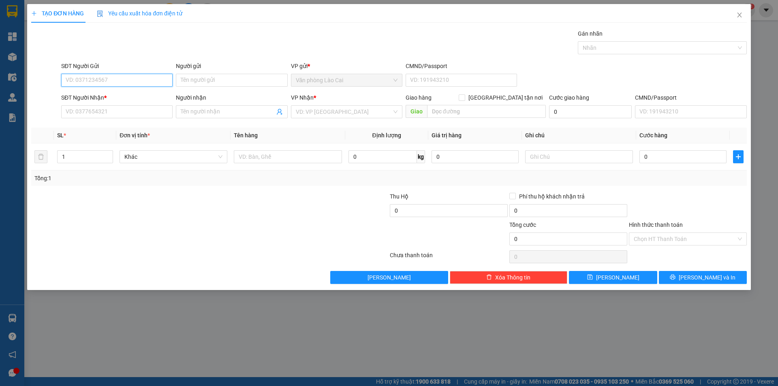
click at [108, 78] on input "SĐT Người Gửi" at bounding box center [116, 80] width 111 height 13
type input "0333149398"
click at [84, 94] on div "0333149398" at bounding box center [117, 96] width 102 height 9
type input "0979740569"
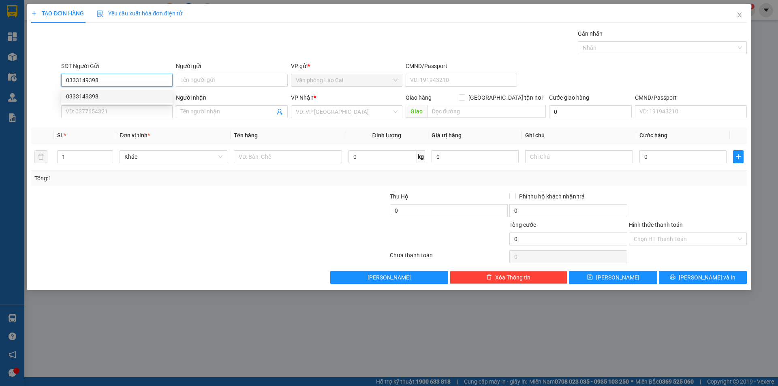
type input "cx đăng khoa"
type input "50.000"
type input "0333149398"
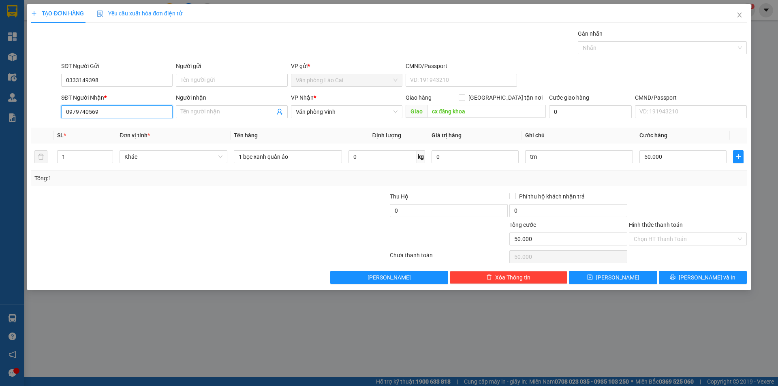
drag, startPoint x: 111, startPoint y: 116, endPoint x: 9, endPoint y: 105, distance: 103.2
click at [9, 105] on div "TẠO ĐƠN HÀNG Yêu cầu xuất hóa đơn điện tử Transit Pickup Surcharge Ids Transit …" at bounding box center [389, 193] width 778 height 386
type input "0966836295"
click at [109, 129] on div "0966836295" at bounding box center [117, 128] width 102 height 9
type input "quảng xương (Cx Đăng khoa)"
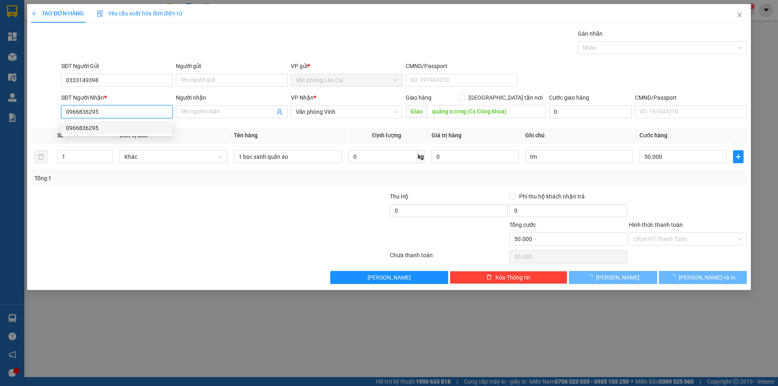
type input "100.000"
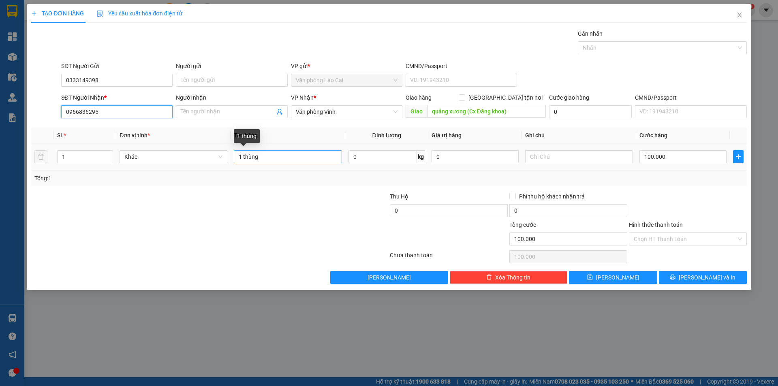
type input "0966836295"
click at [279, 158] on input "1 thùng" at bounding box center [288, 156] width 108 height 13
type input "1 xốp"
click at [677, 155] on input "100.000" at bounding box center [682, 156] width 87 height 13
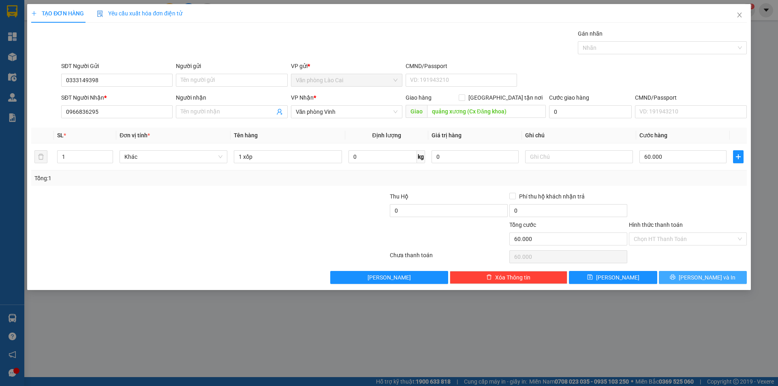
click at [698, 282] on span "[PERSON_NAME] và In" at bounding box center [707, 277] width 57 height 9
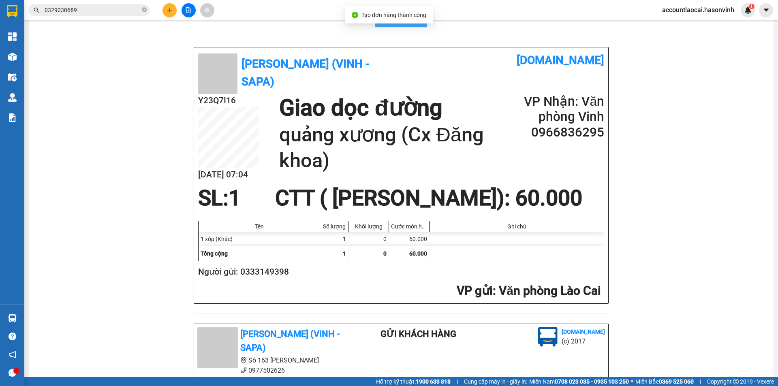
click at [406, 24] on span "In mẫu A5" at bounding box center [405, 19] width 29 height 10
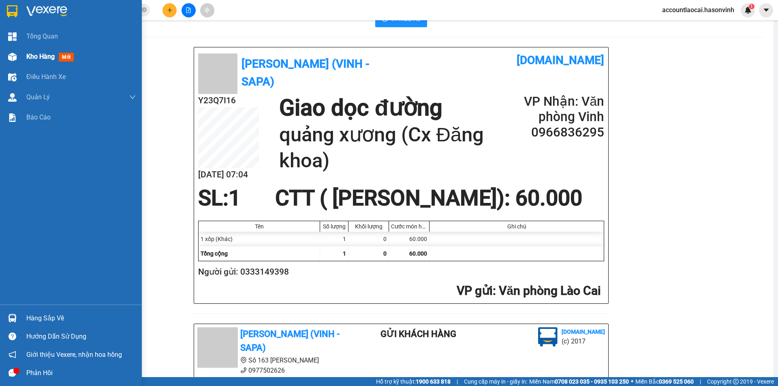
click at [36, 58] on span "Kho hàng" at bounding box center [40, 57] width 28 height 8
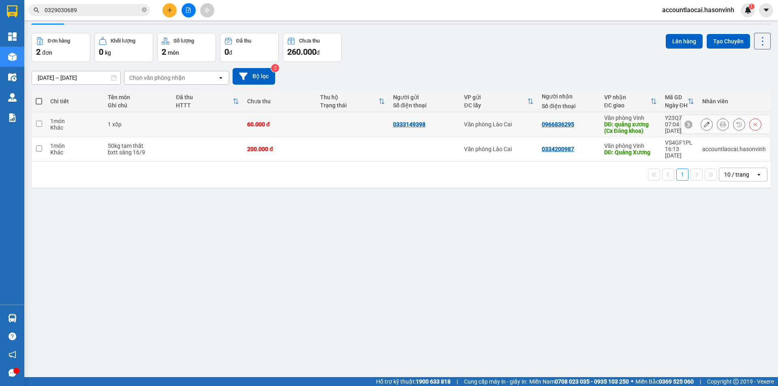
click at [36, 127] on input "checkbox" at bounding box center [39, 124] width 6 height 6
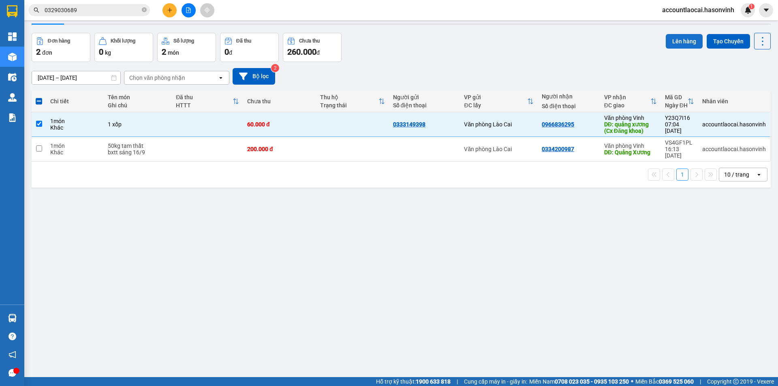
click at [672, 49] on button "Lên hàng" at bounding box center [684, 41] width 37 height 15
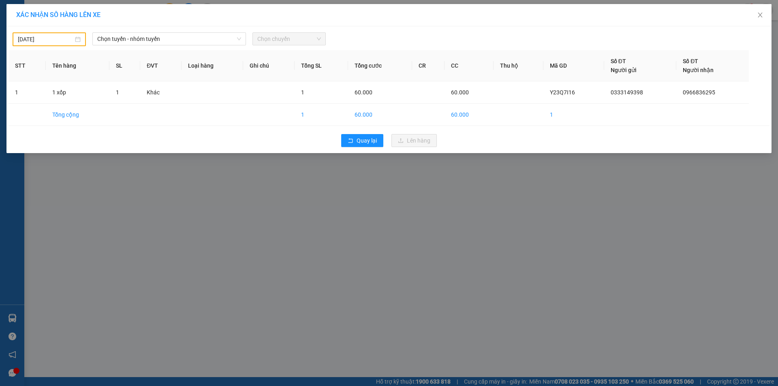
click at [46, 38] on input "[DATE]" at bounding box center [46, 39] width 56 height 9
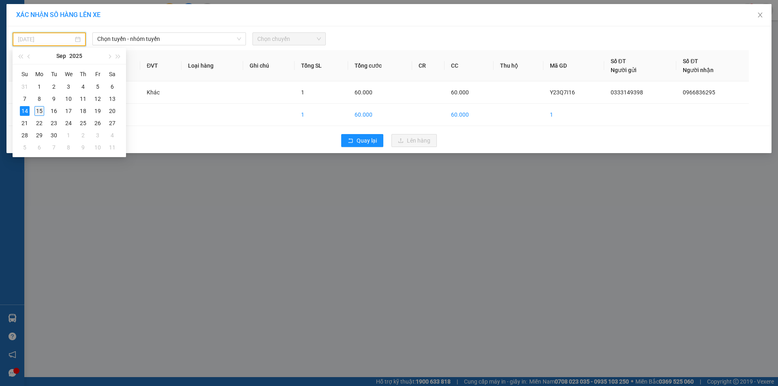
click at [41, 109] on div "15" at bounding box center [39, 111] width 10 height 10
type input "[DATE]"
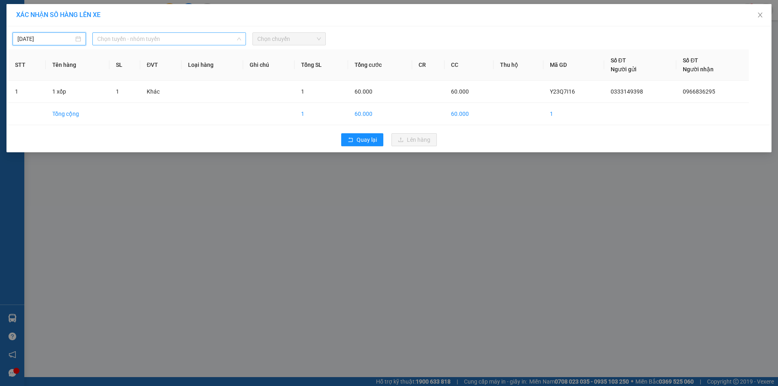
click at [188, 35] on span "Chọn tuyến - nhóm tuyến" at bounding box center [169, 39] width 144 height 12
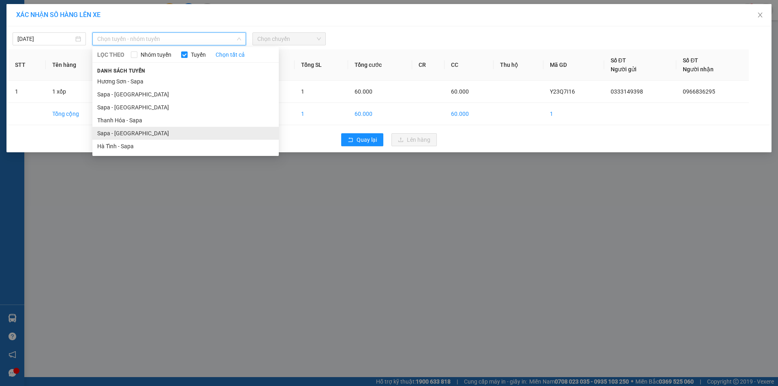
click at [121, 133] on li "Sapa - [GEOGRAPHIC_DATA]" at bounding box center [185, 133] width 186 height 13
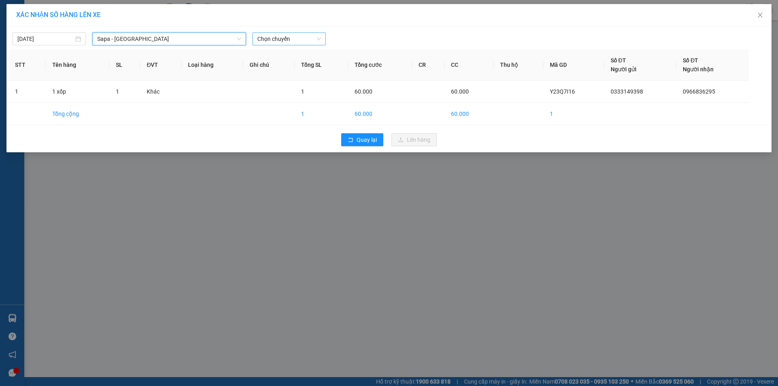
click at [276, 32] on div "Chọn chuyến" at bounding box center [288, 38] width 73 height 13
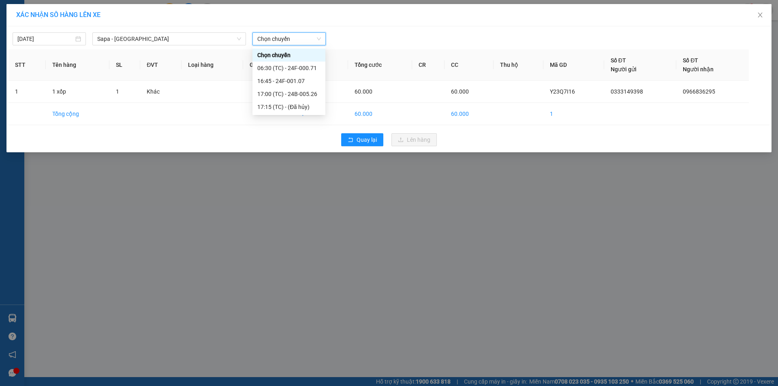
drag, startPoint x: 281, startPoint y: 35, endPoint x: 282, endPoint y: 58, distance: 23.1
click at [281, 36] on span "Chọn chuyến" at bounding box center [289, 39] width 64 height 12
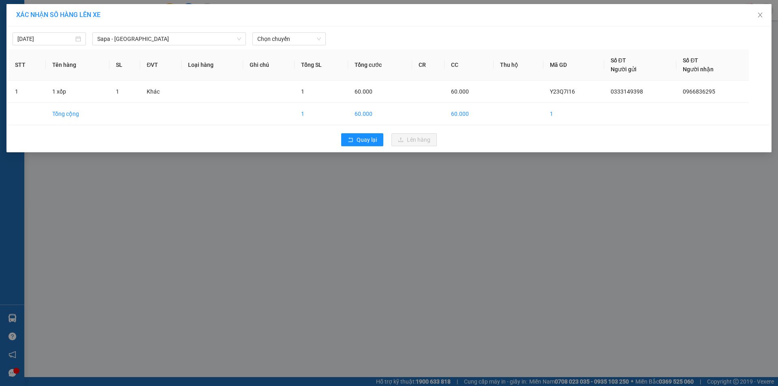
click at [285, 66] on th "Ghi chú" at bounding box center [269, 64] width 52 height 31
click at [283, 40] on span "Chọn chuyến" at bounding box center [289, 39] width 64 height 12
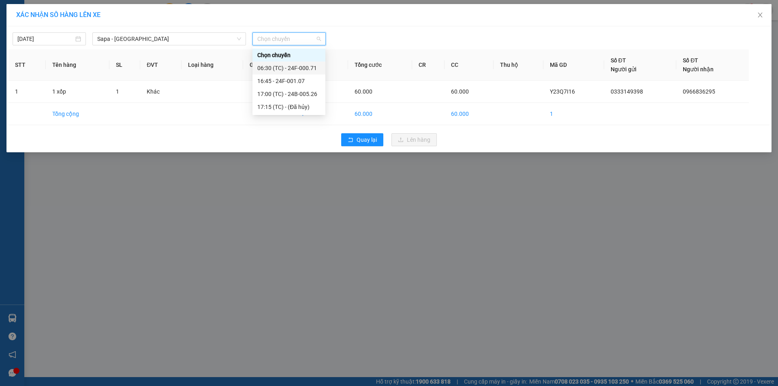
click at [289, 66] on div "06:30 (TC) - 24F-000.71" at bounding box center [288, 68] width 63 height 9
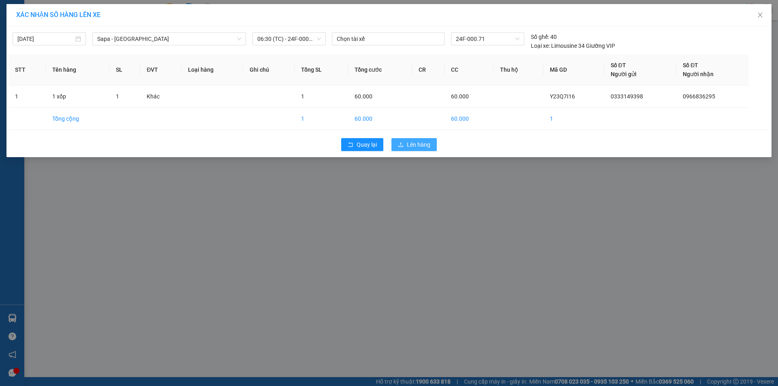
click at [412, 143] on span "Lên hàng" at bounding box center [418, 144] width 23 height 9
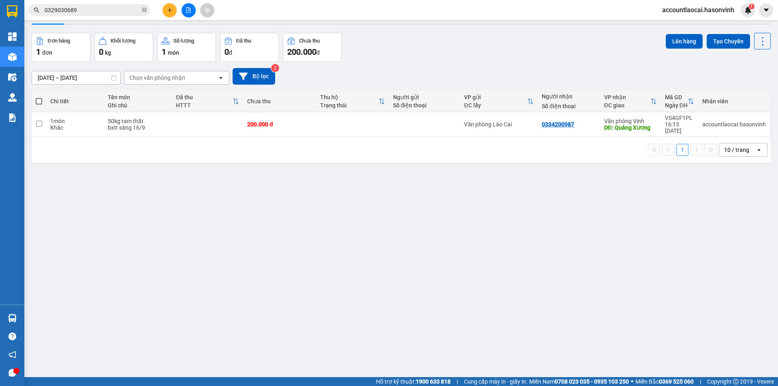
click at [190, 9] on icon "file-add" at bounding box center [189, 10] width 6 height 6
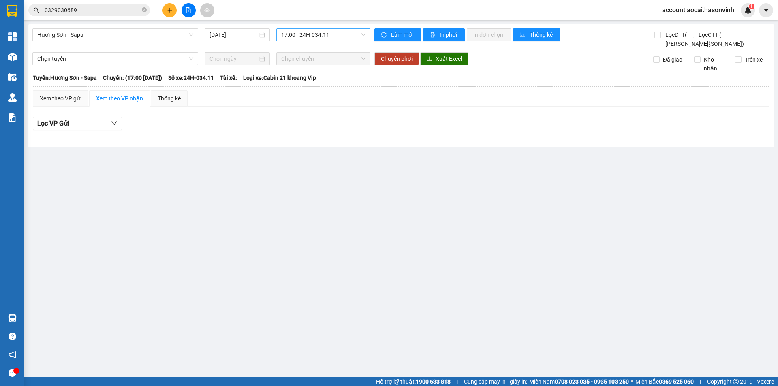
click at [304, 38] on span "17:00 - 24H-034.11" at bounding box center [323, 35] width 84 height 12
click at [98, 34] on span "Hương Sơn - Sapa" at bounding box center [115, 35] width 156 height 12
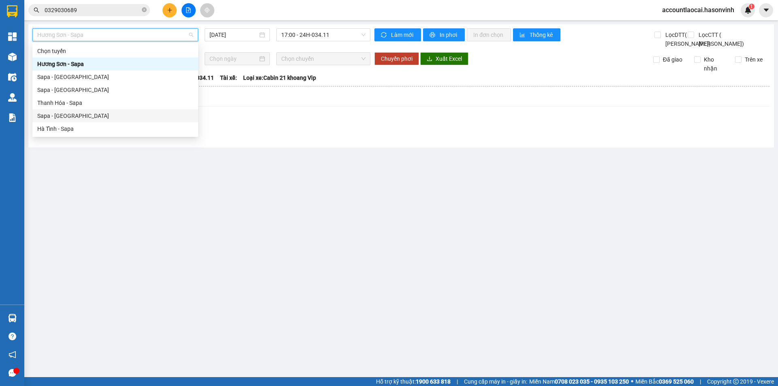
click at [79, 113] on div "Sapa - [GEOGRAPHIC_DATA]" at bounding box center [115, 115] width 156 height 9
type input "[DATE]"
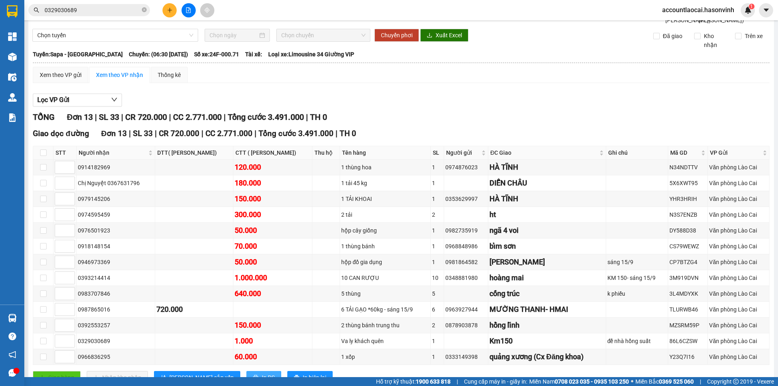
click at [262, 373] on span "In DS" at bounding box center [268, 377] width 13 height 9
